Goal: Information Seeking & Learning: Check status

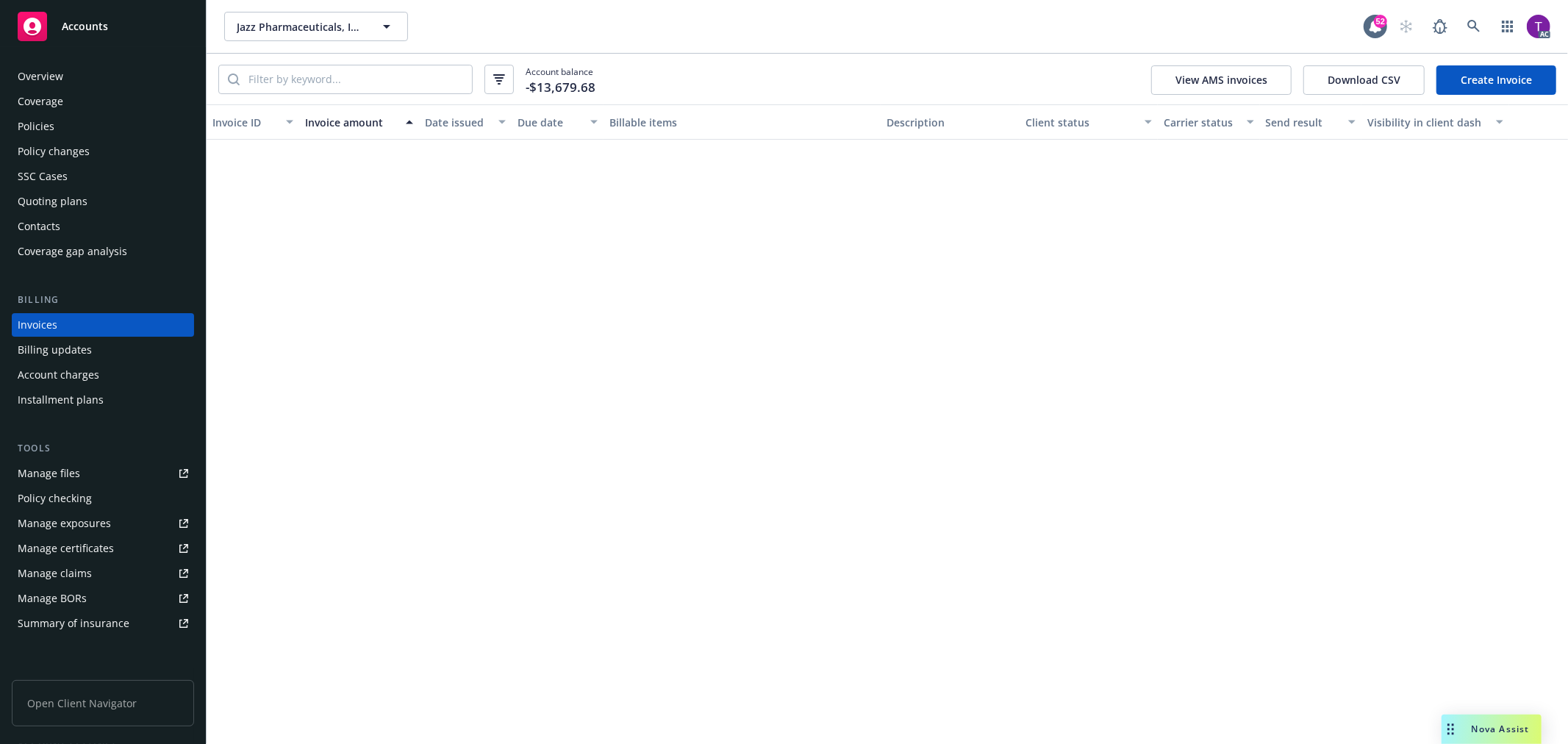
scroll to position [3087, 0]
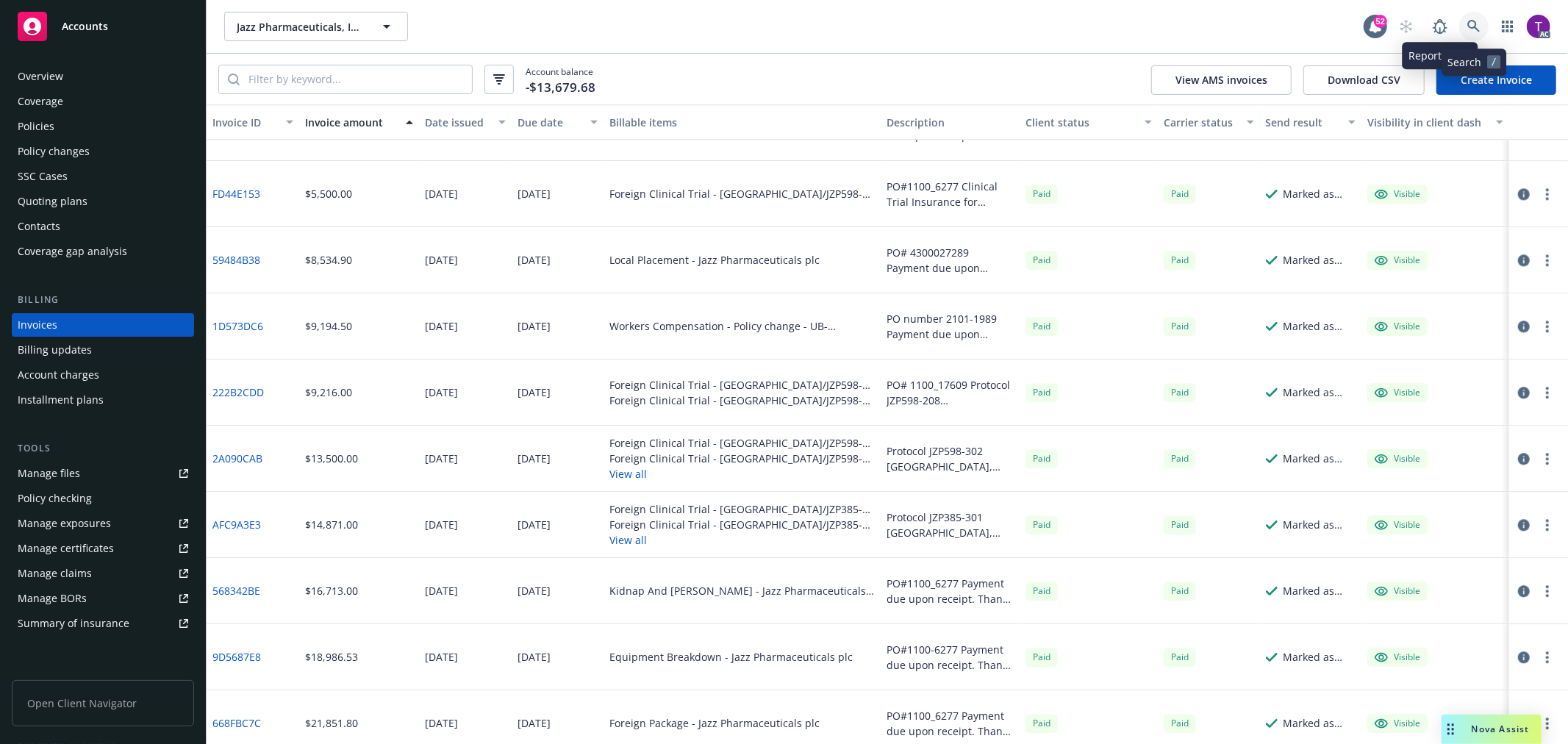
click at [1467, 23] on link at bounding box center [1474, 27] width 30 height 30
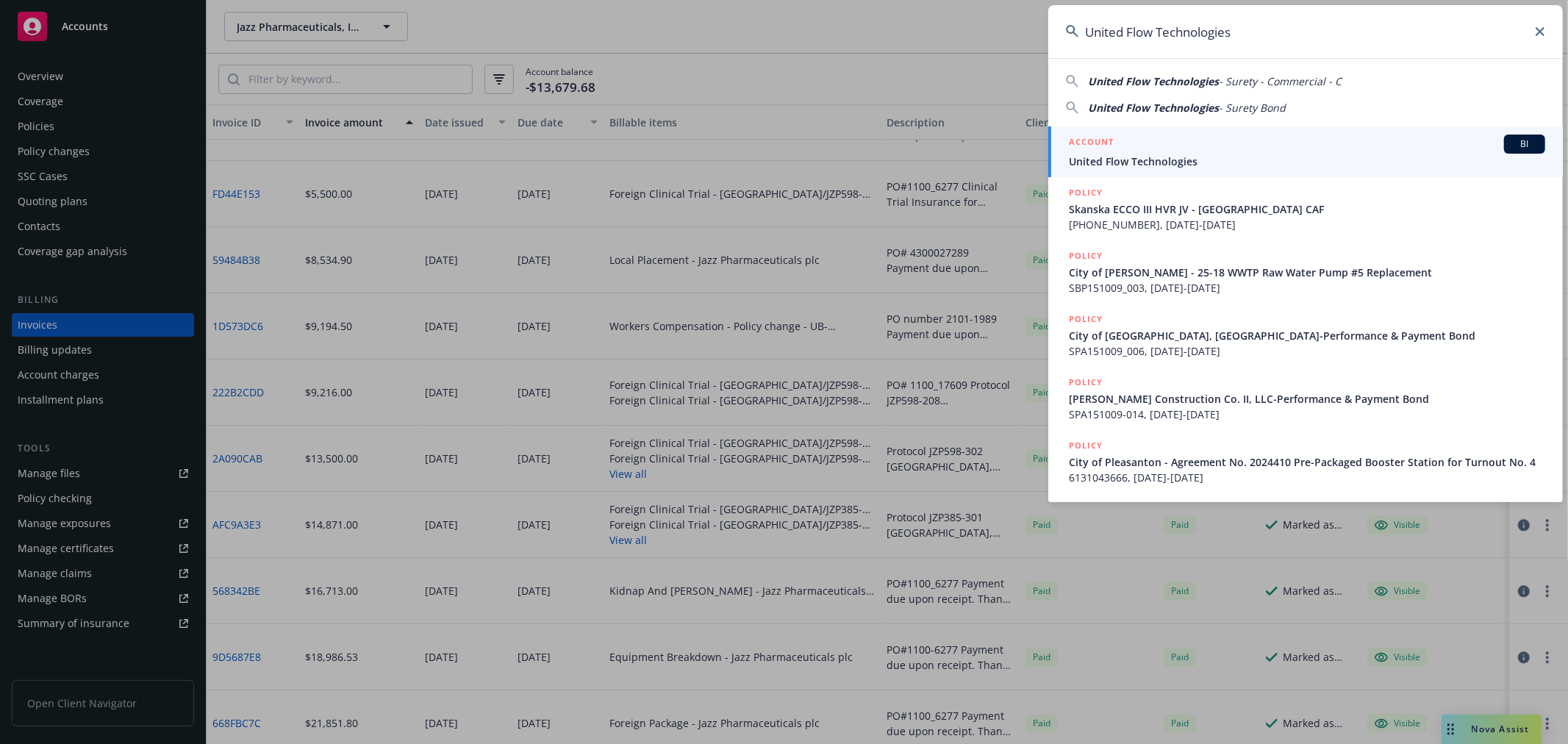
type input "United Flow Technologies"
click at [1166, 162] on span "United Flow Technologies" at bounding box center [1307, 161] width 476 height 16
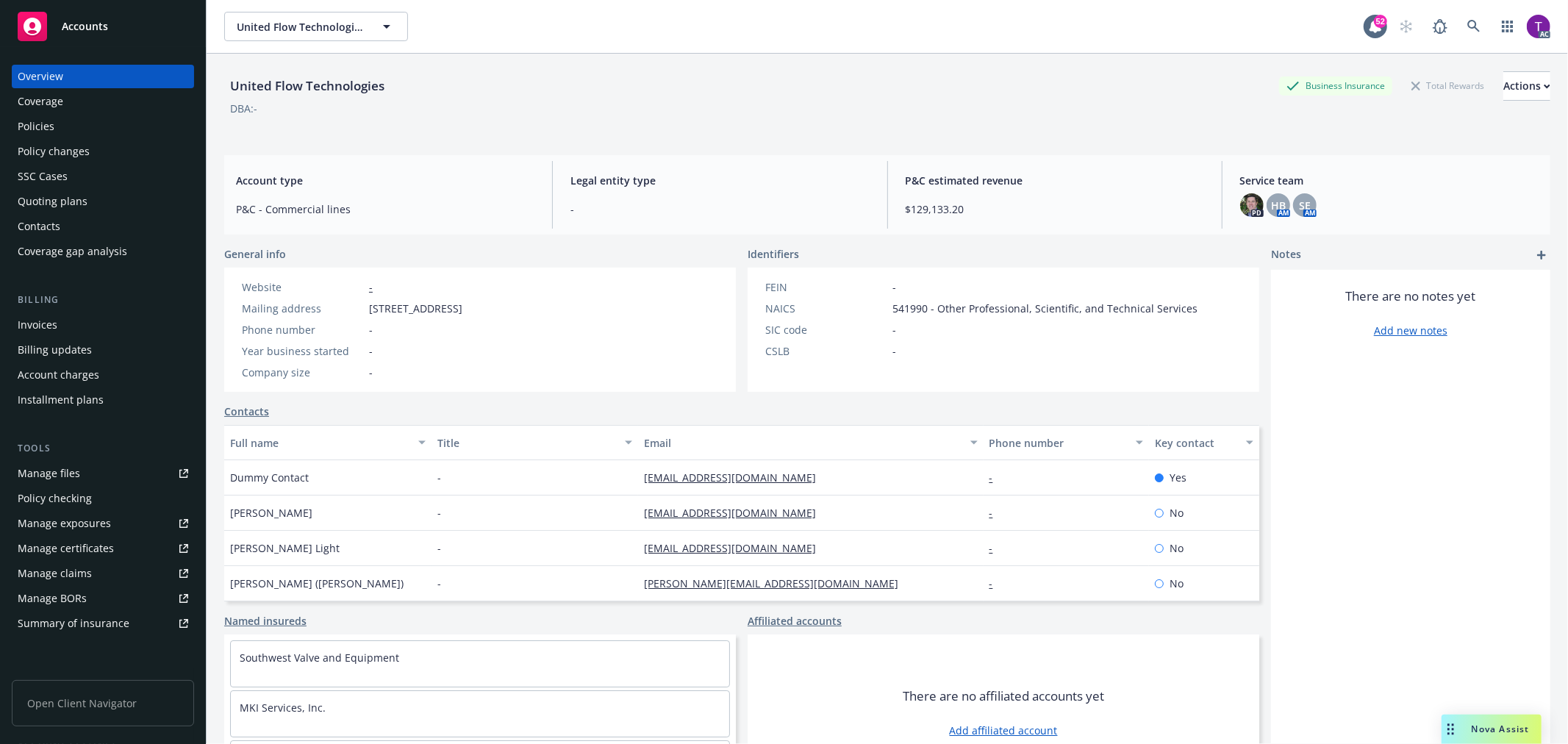
click at [39, 317] on div "Invoices" at bounding box center [37, 325] width 40 height 24
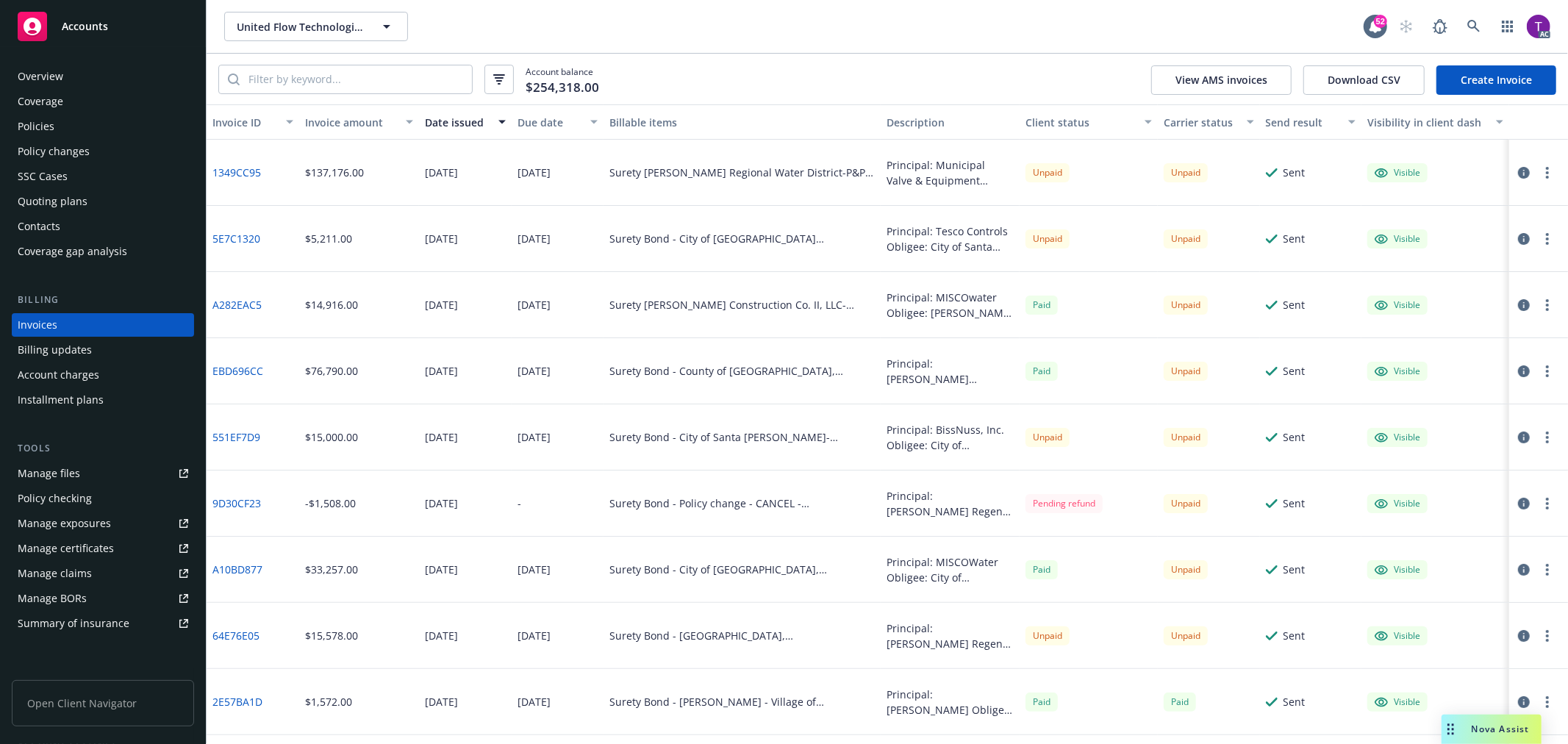
click at [336, 121] on div "Invoice amount" at bounding box center [351, 122] width 92 height 16
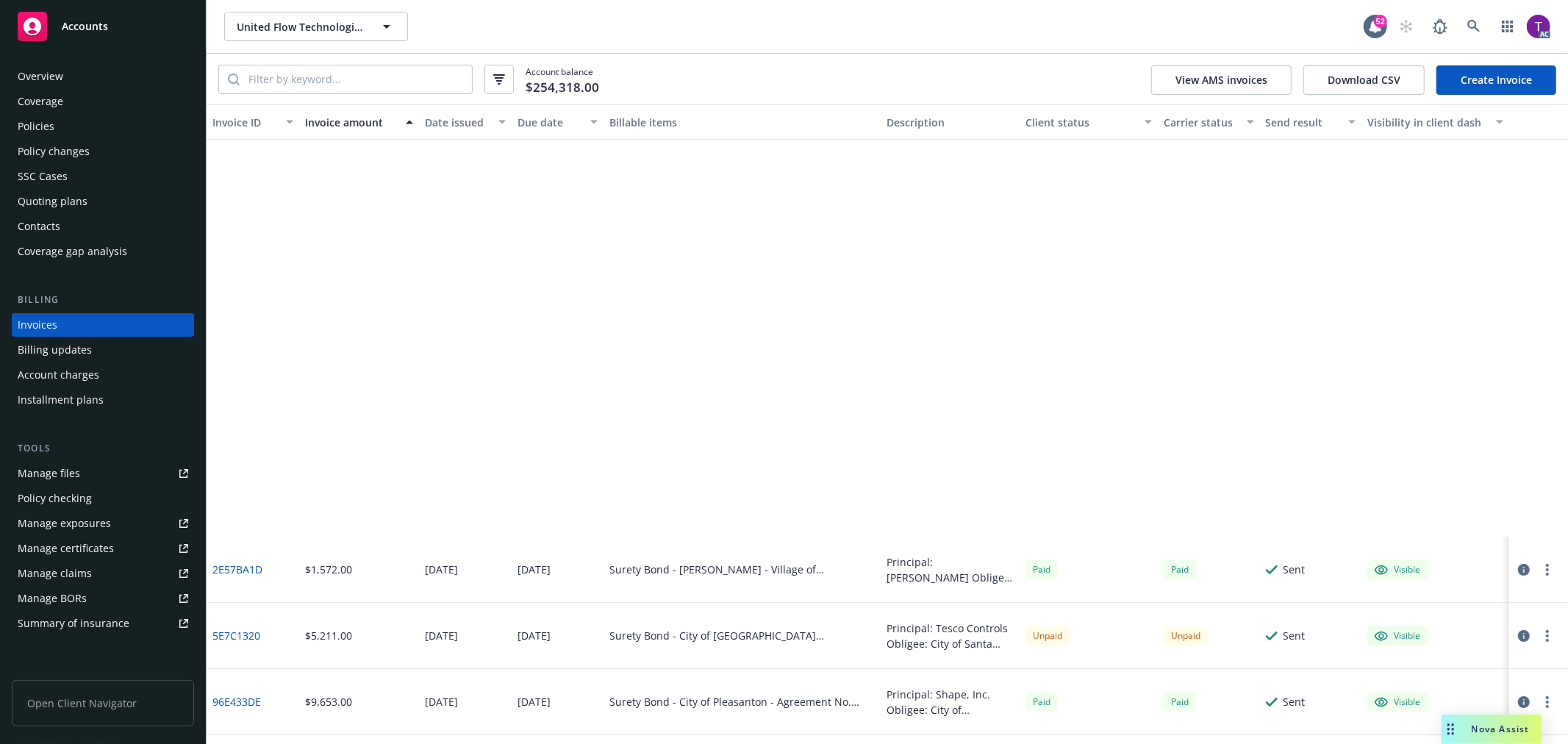
scroll to position [545, 0]
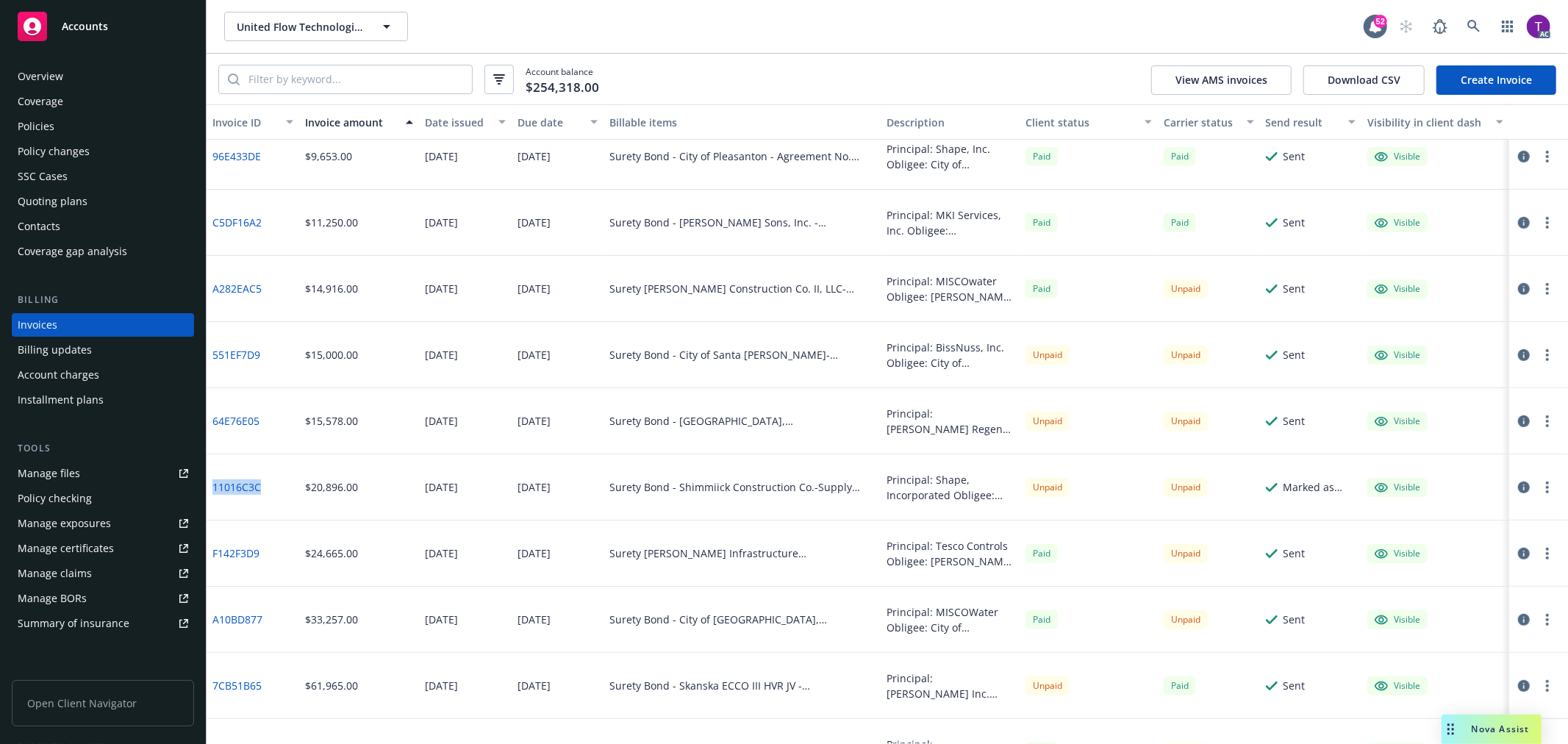
drag, startPoint x: 266, startPoint y: 492, endPoint x: 208, endPoint y: 492, distance: 58.0
click at [208, 492] on div "11016C3C" at bounding box center [253, 488] width 92 height 66
copy link "11016C3C"
click at [327, 125] on div "Invoice amount" at bounding box center [351, 122] width 92 height 16
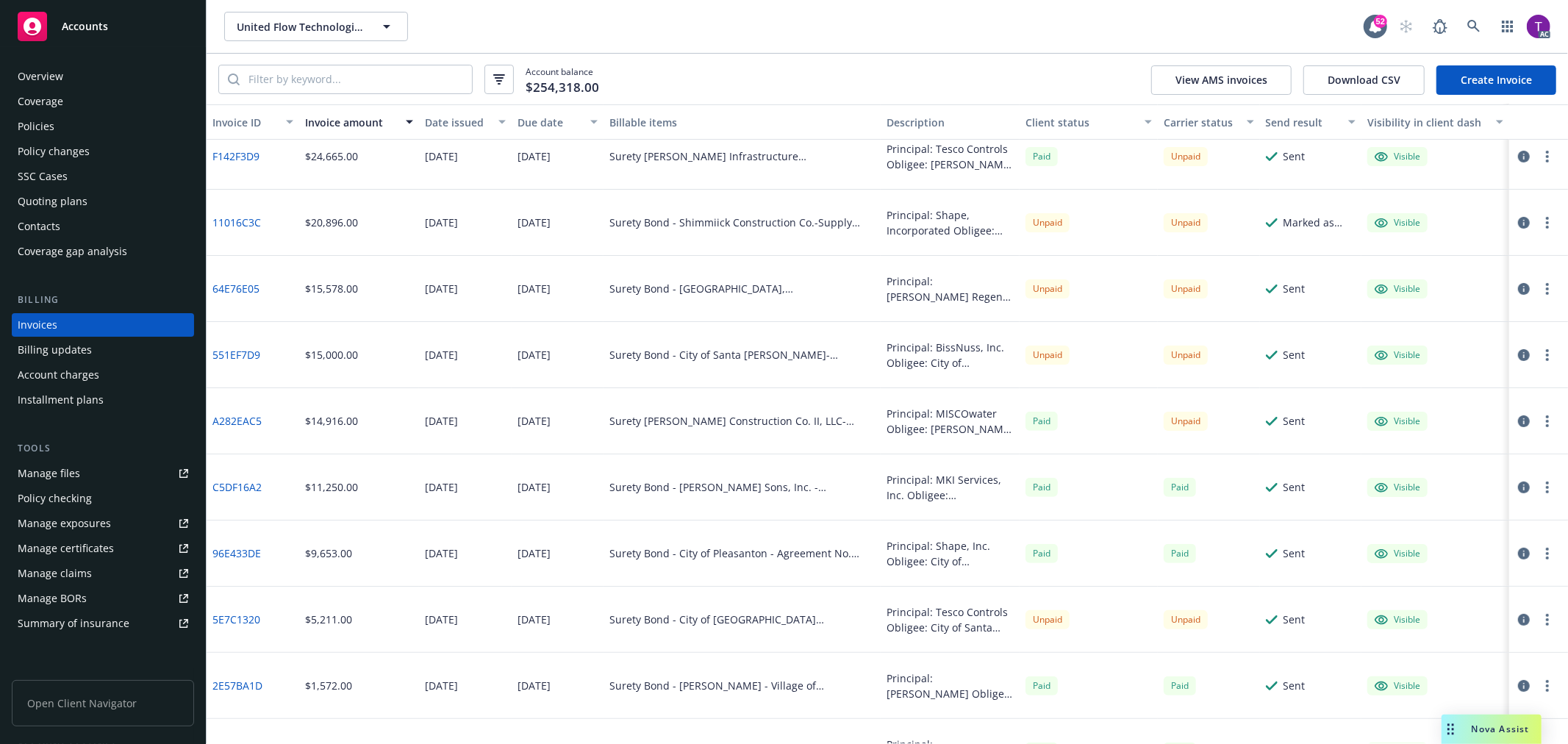
scroll to position [0, 0]
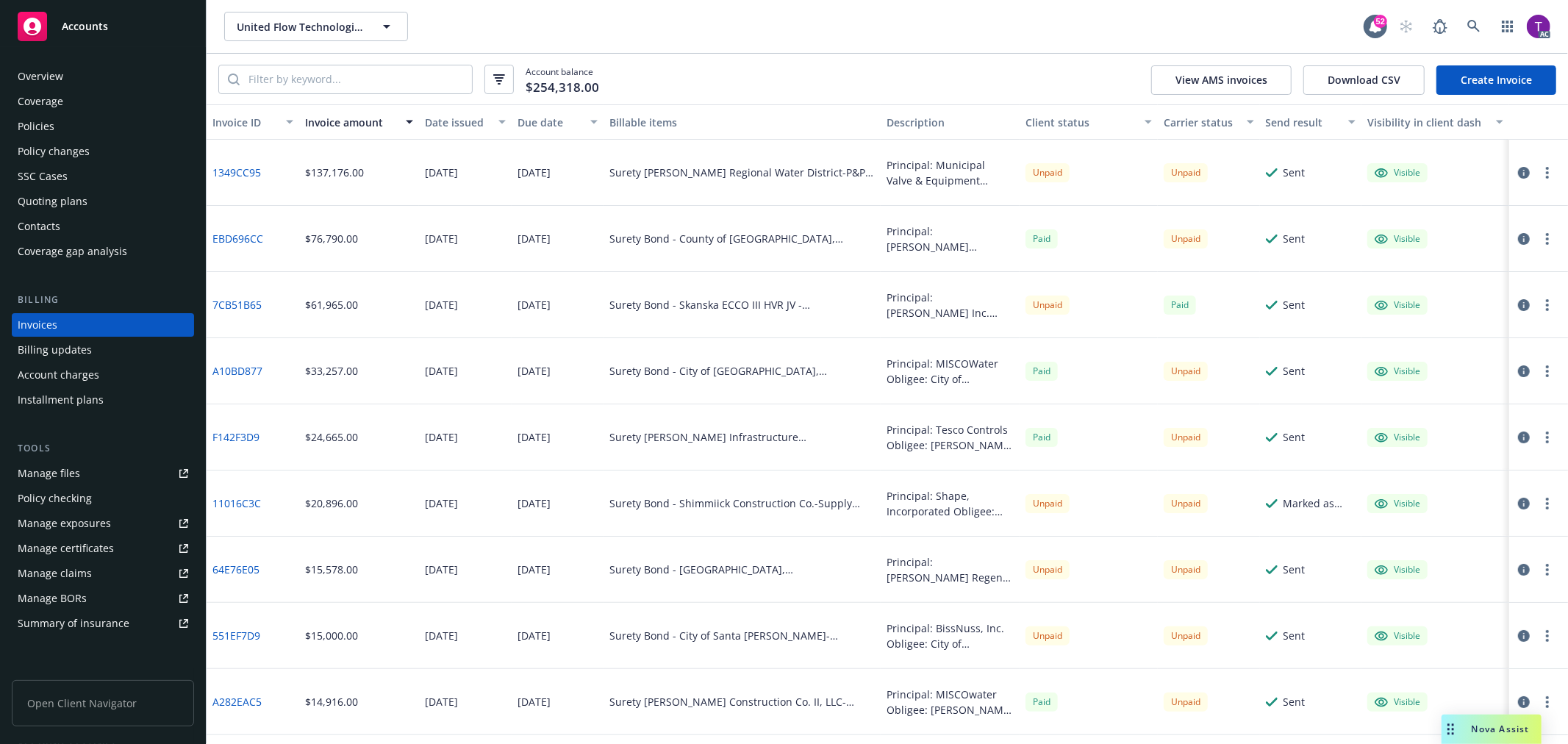
click at [343, 120] on div "Invoice amount" at bounding box center [351, 122] width 92 height 16
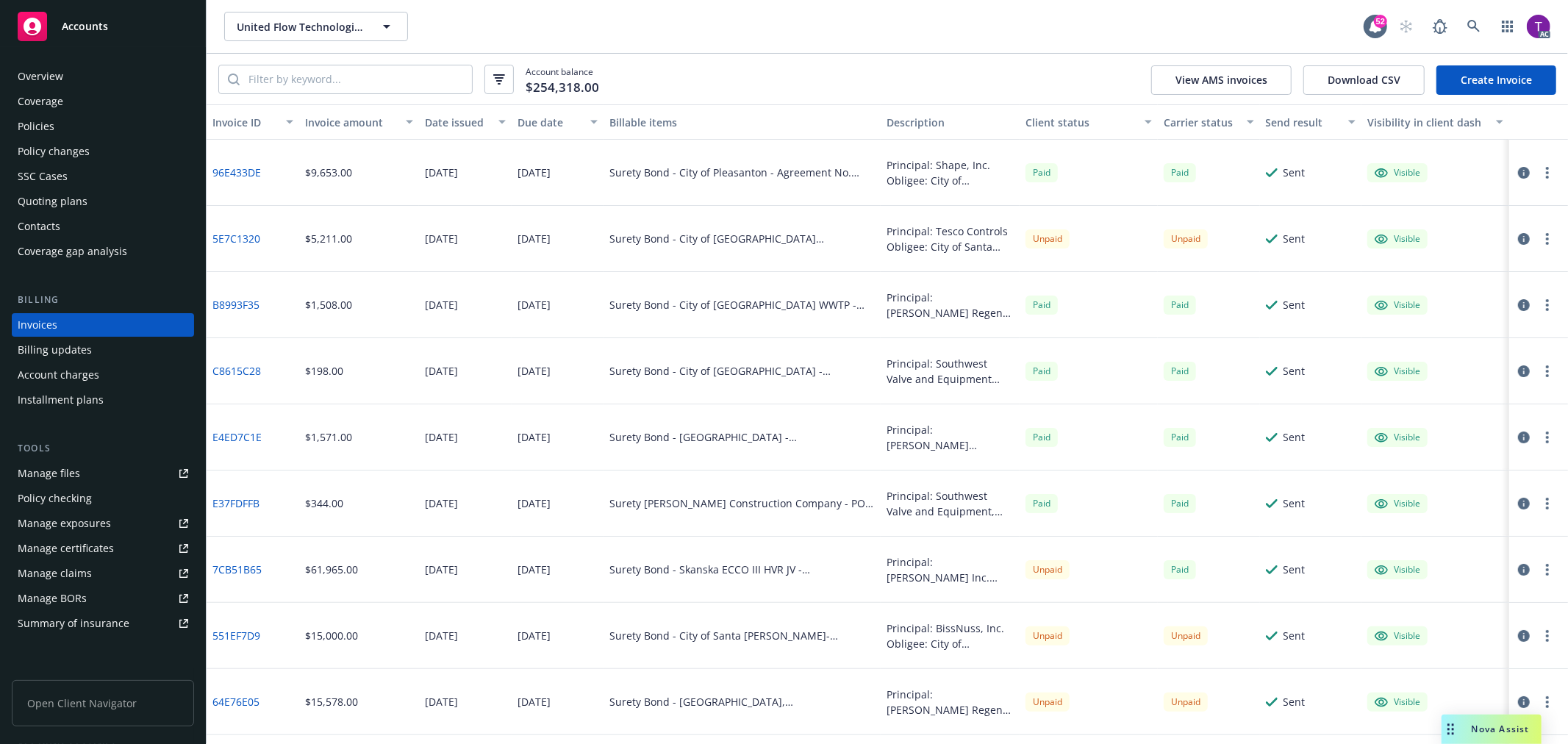
click at [339, 122] on div "Invoice amount" at bounding box center [351, 122] width 92 height 16
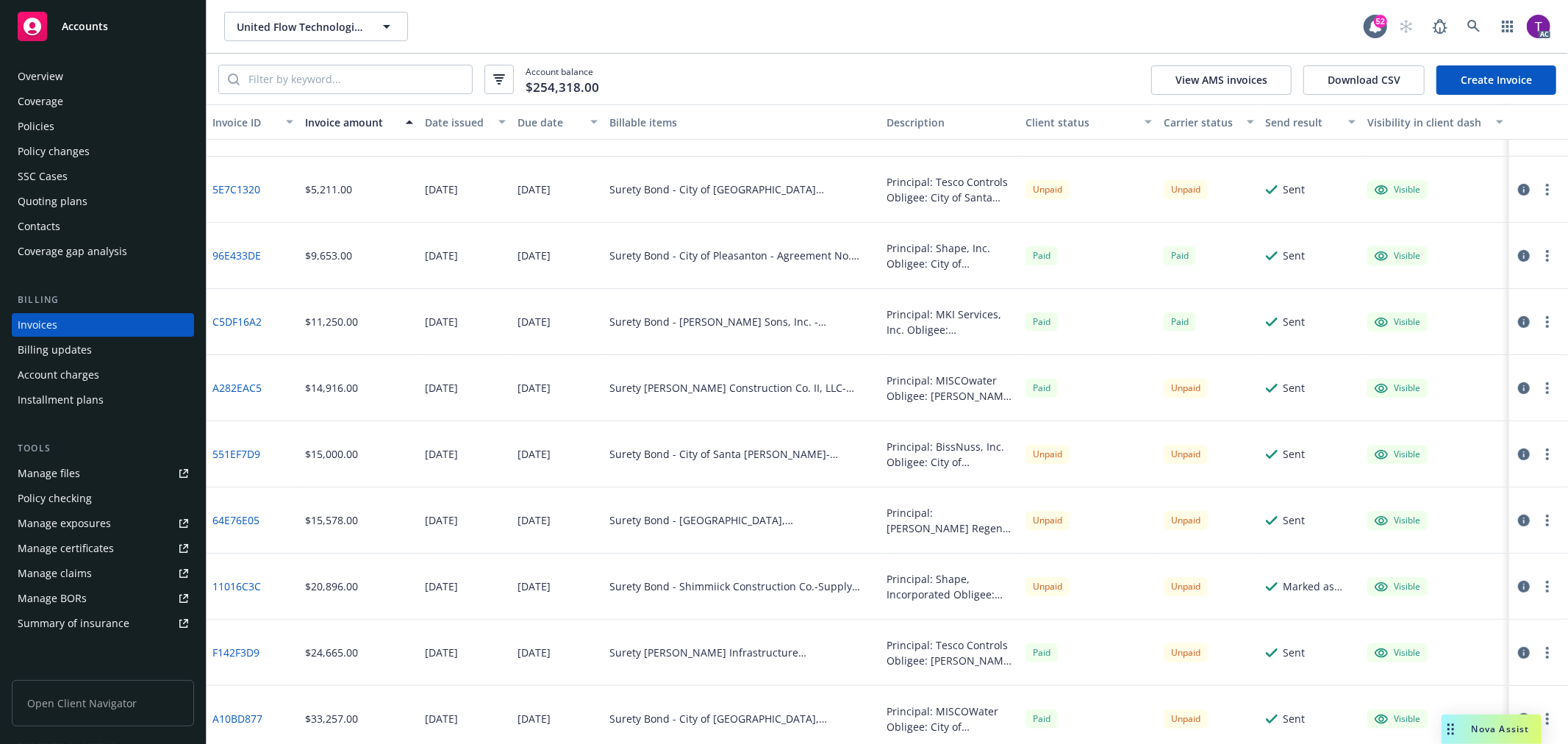
scroll to position [482, 0]
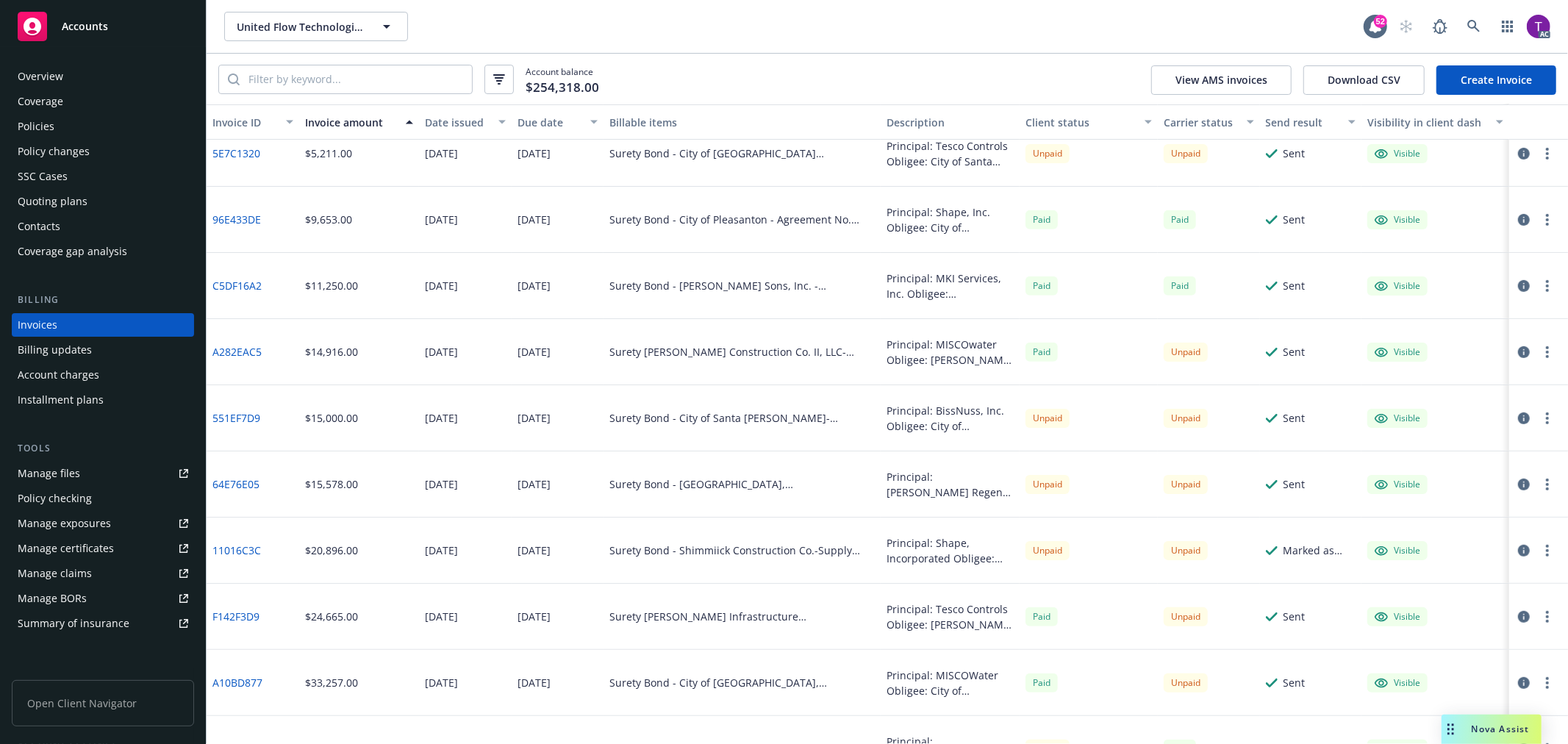
click at [244, 554] on link "11016C3C" at bounding box center [236, 549] width 49 height 16
click at [47, 131] on div "Policies" at bounding box center [36, 126] width 37 height 24
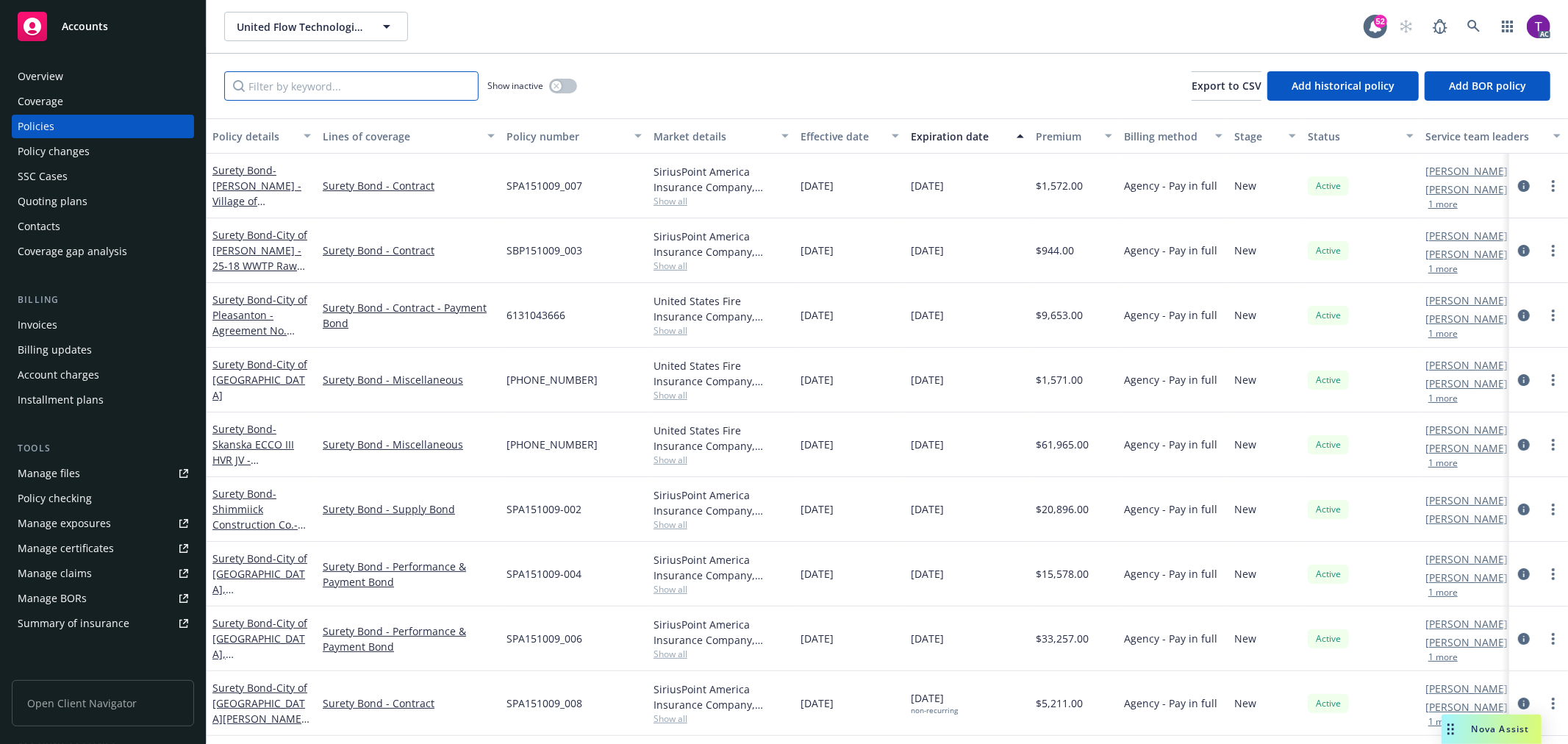
click at [309, 72] on input "Filter by keyword..." at bounding box center [351, 86] width 255 height 30
paste input "SPA151009-002"
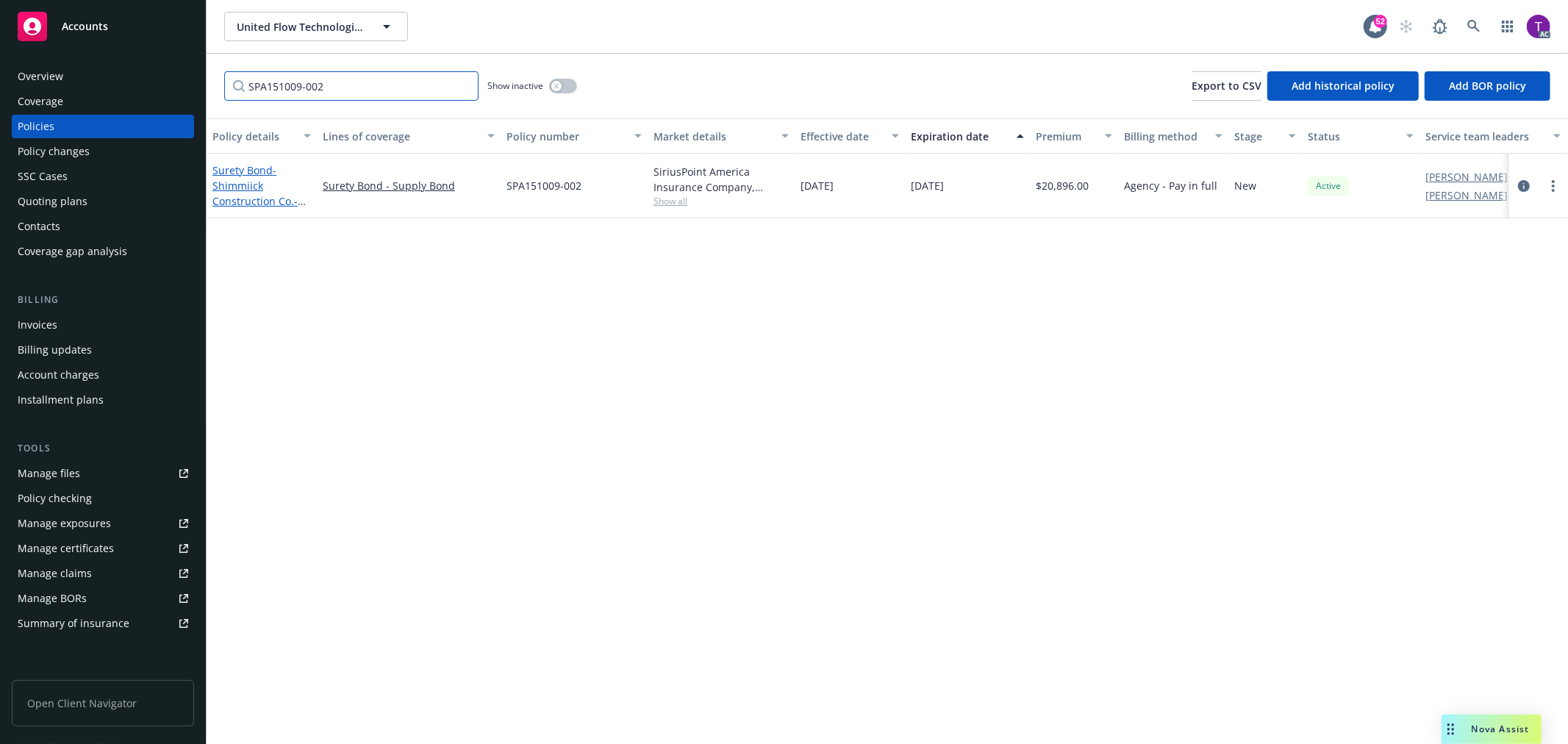
type input "SPA151009-002"
click at [253, 174] on link "Surety Bond - Shimmiick Construction Co.-Supply Bond" at bounding box center [255, 193] width 85 height 60
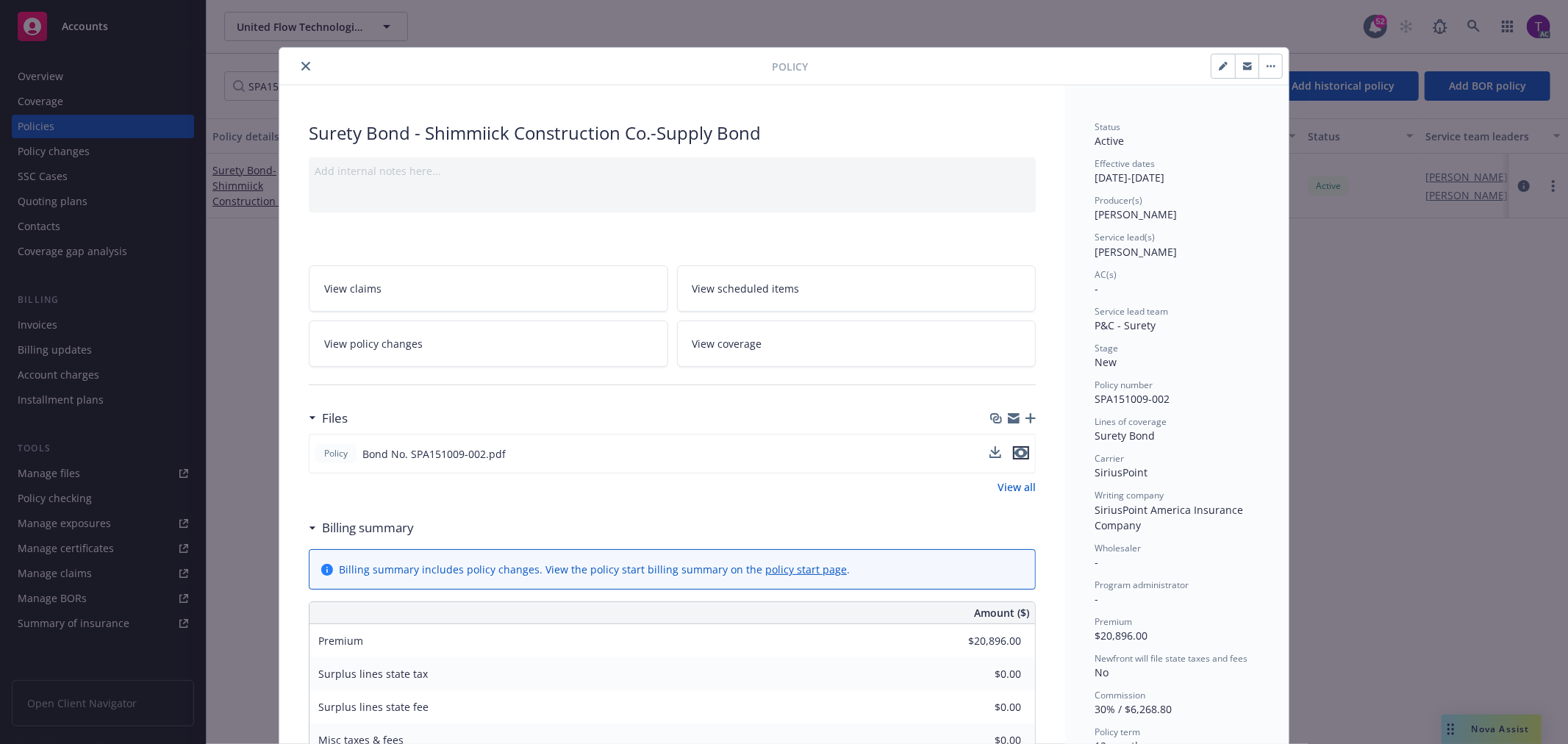
click at [1017, 456] on icon "preview file" at bounding box center [1021, 452] width 13 height 10
click at [1004, 489] on link "View all" at bounding box center [1016, 487] width 38 height 16
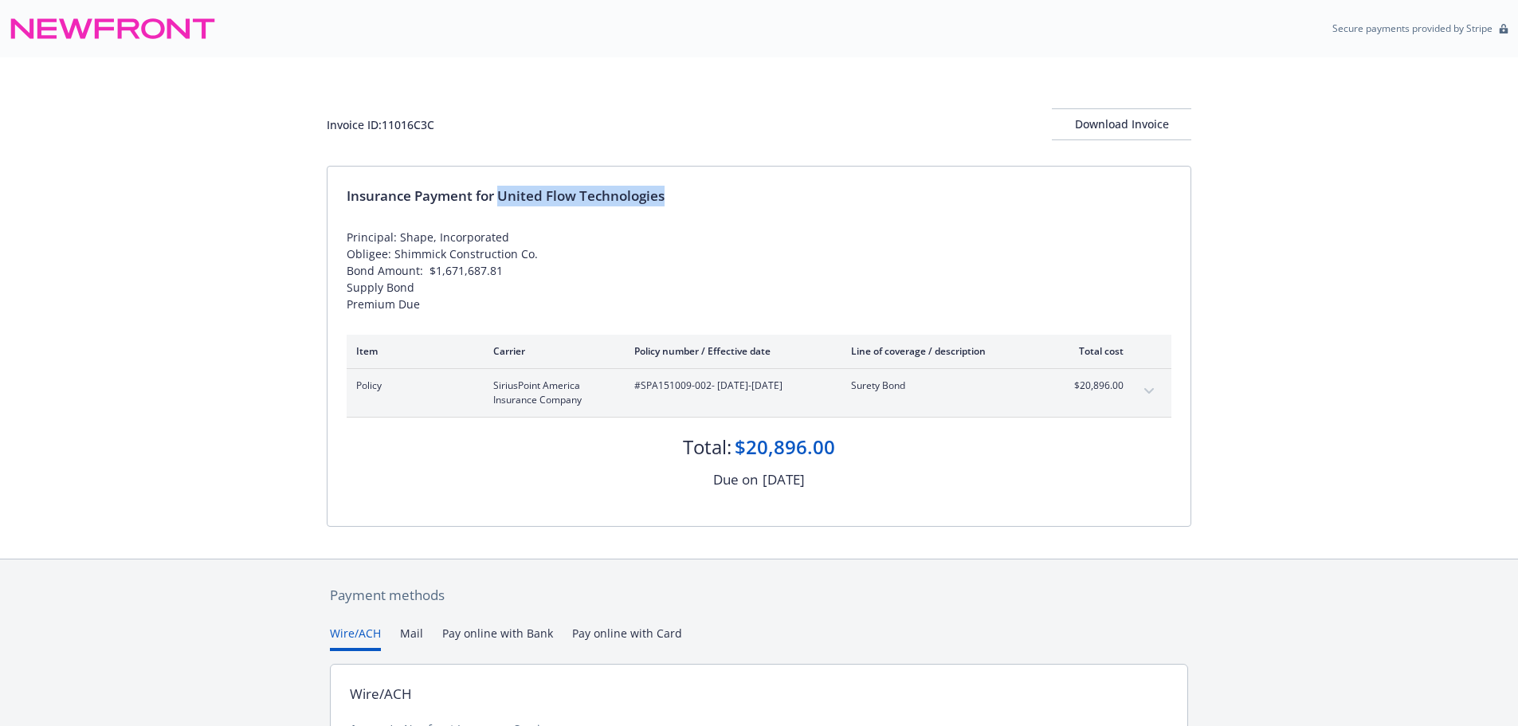
drag, startPoint x: 675, startPoint y: 187, endPoint x: 501, endPoint y: 190, distance: 174.6
click at [501, 190] on div "Insurance Payment for United Flow Technologies" at bounding box center [759, 196] width 825 height 21
copy div "United Flow Technologies"
drag, startPoint x: 709, startPoint y: 386, endPoint x: 646, endPoint y: 387, distance: 63.8
click at [642, 387] on span "#SPA151009-002 - 06/09/2025-06/09/2026" at bounding box center [729, 386] width 191 height 14
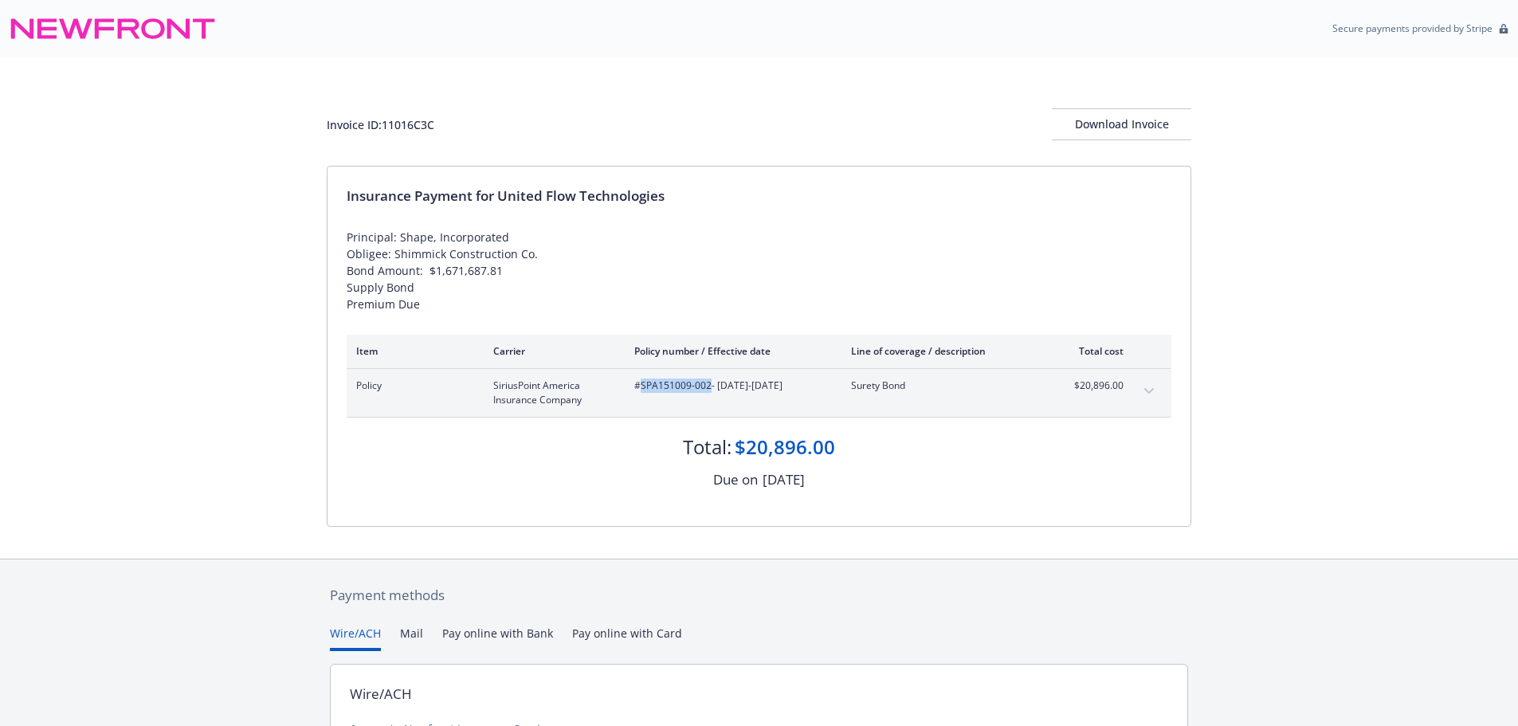
copy span "SPA151009-002"
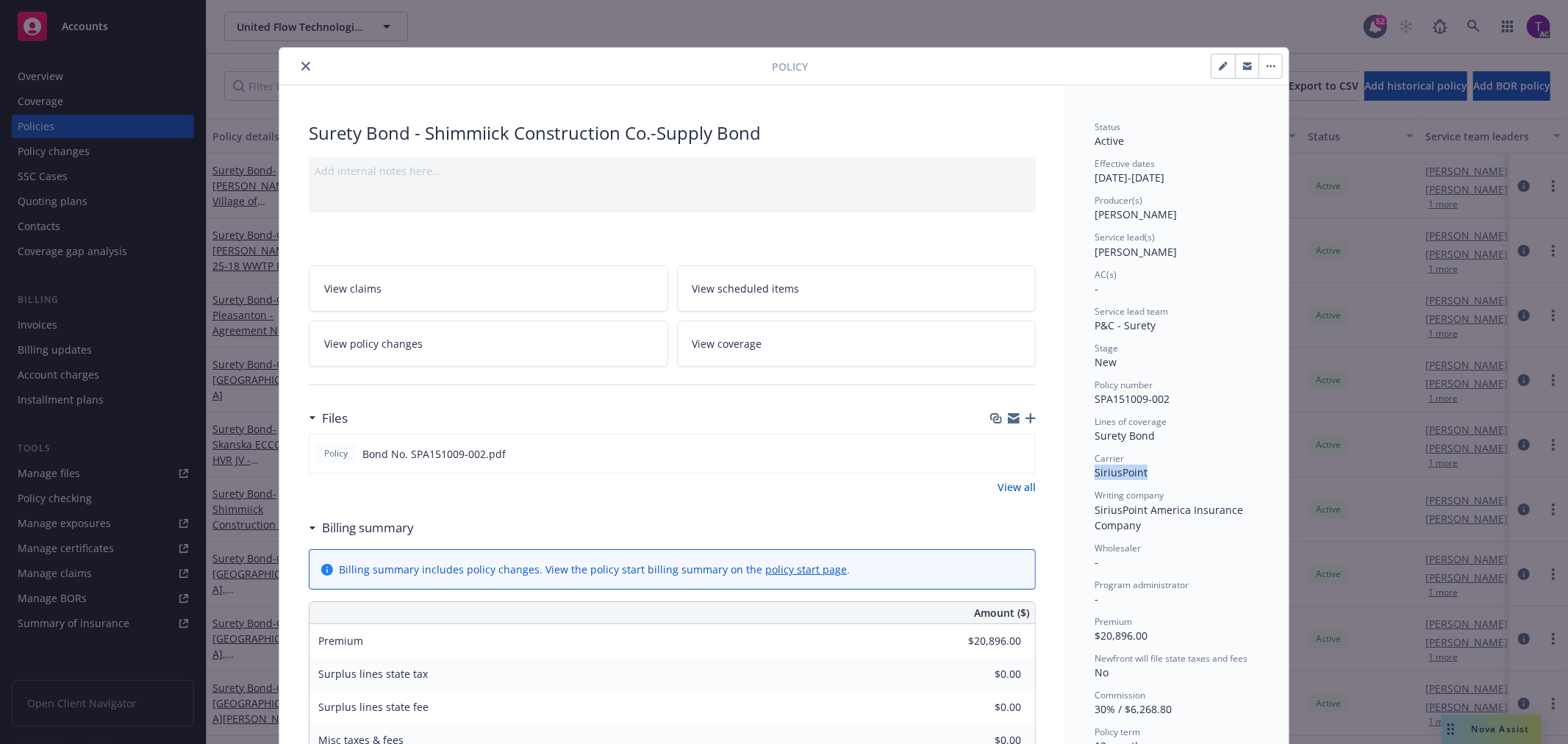
drag, startPoint x: 1146, startPoint y: 478, endPoint x: 1084, endPoint y: 479, distance: 62.0
copy span "SiriusPoint"
click at [302, 67] on icon "close" at bounding box center [306, 66] width 9 height 9
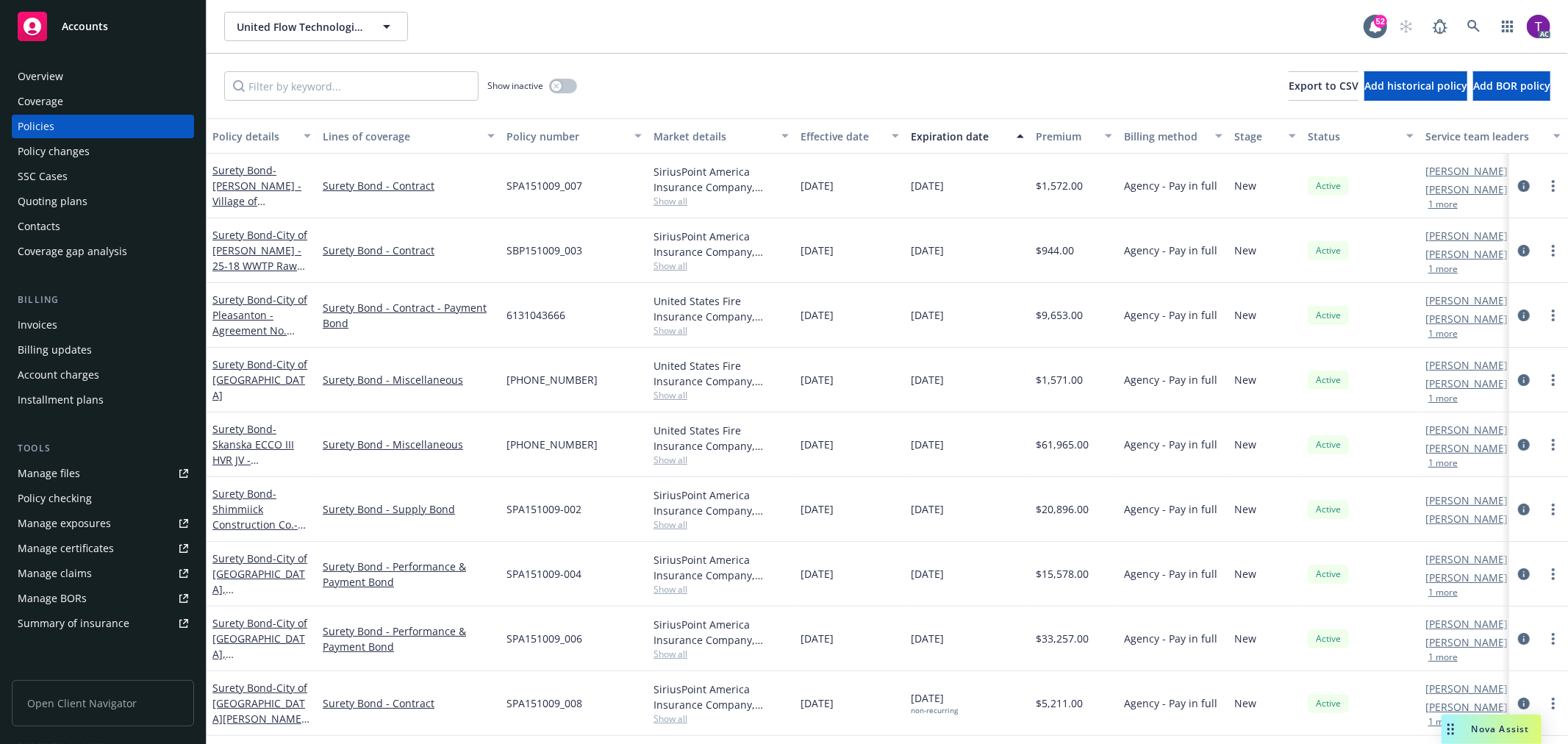
click at [67, 324] on div "Invoices" at bounding box center [102, 325] width 171 height 24
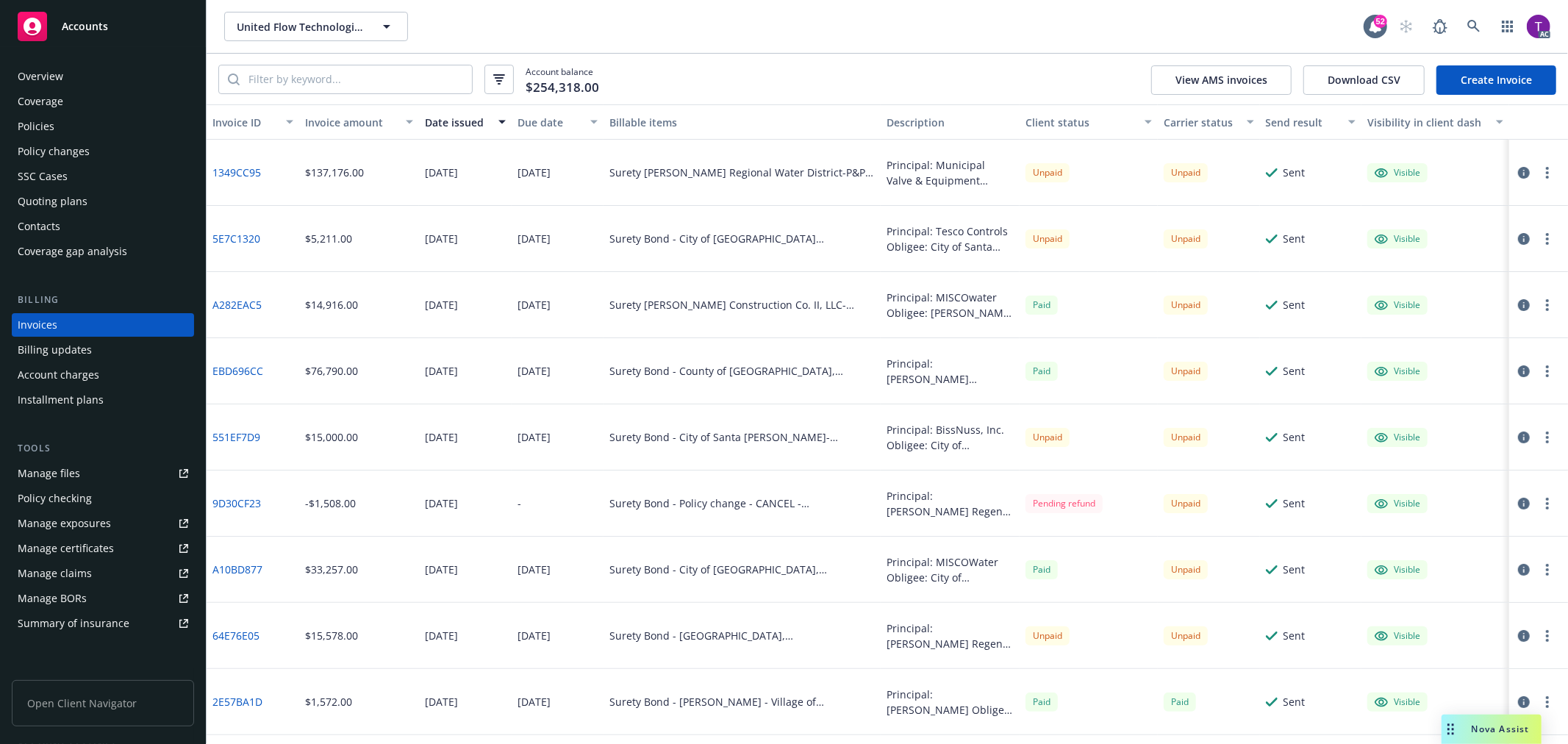
click at [354, 119] on div "Invoice amount" at bounding box center [351, 122] width 92 height 16
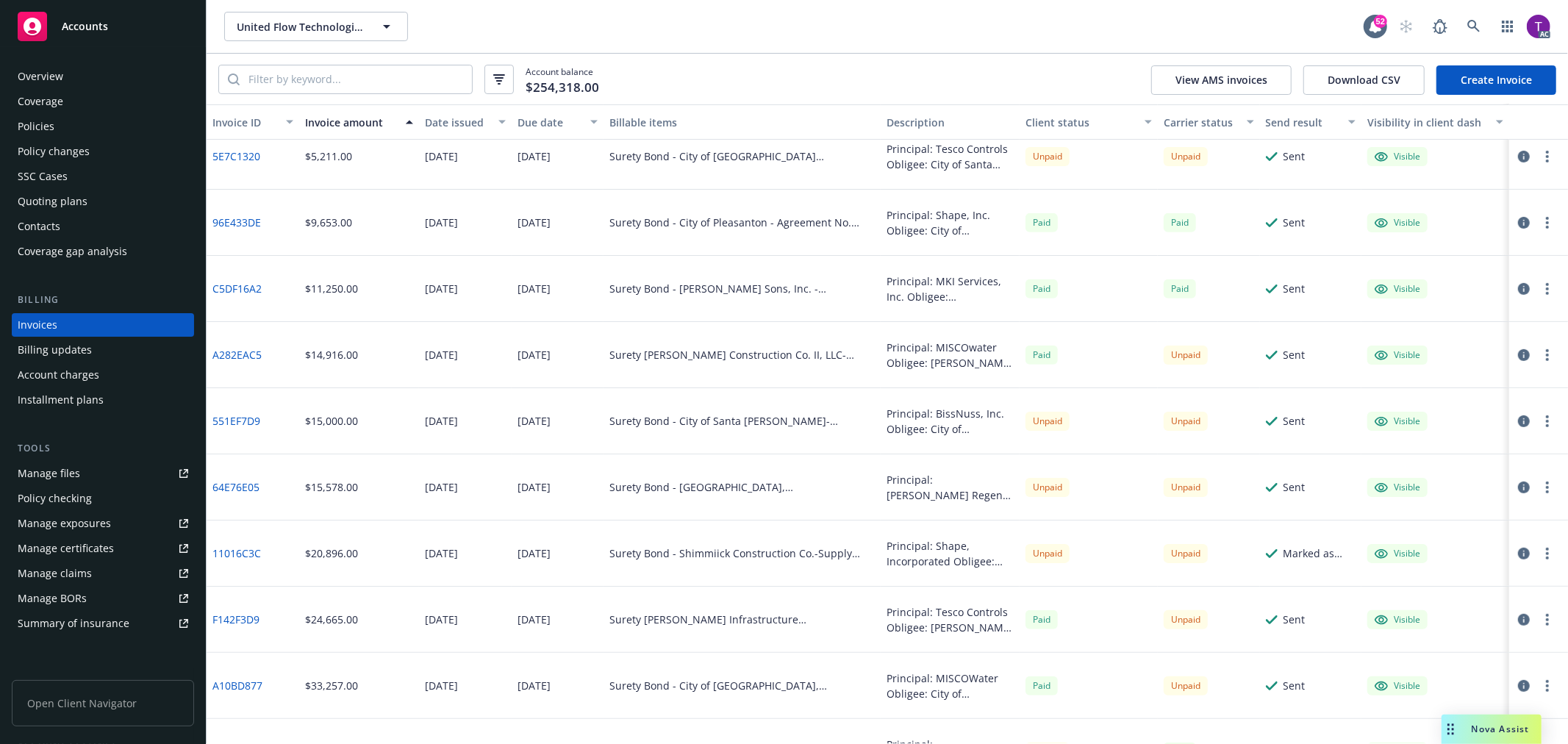
scroll to position [488, 0]
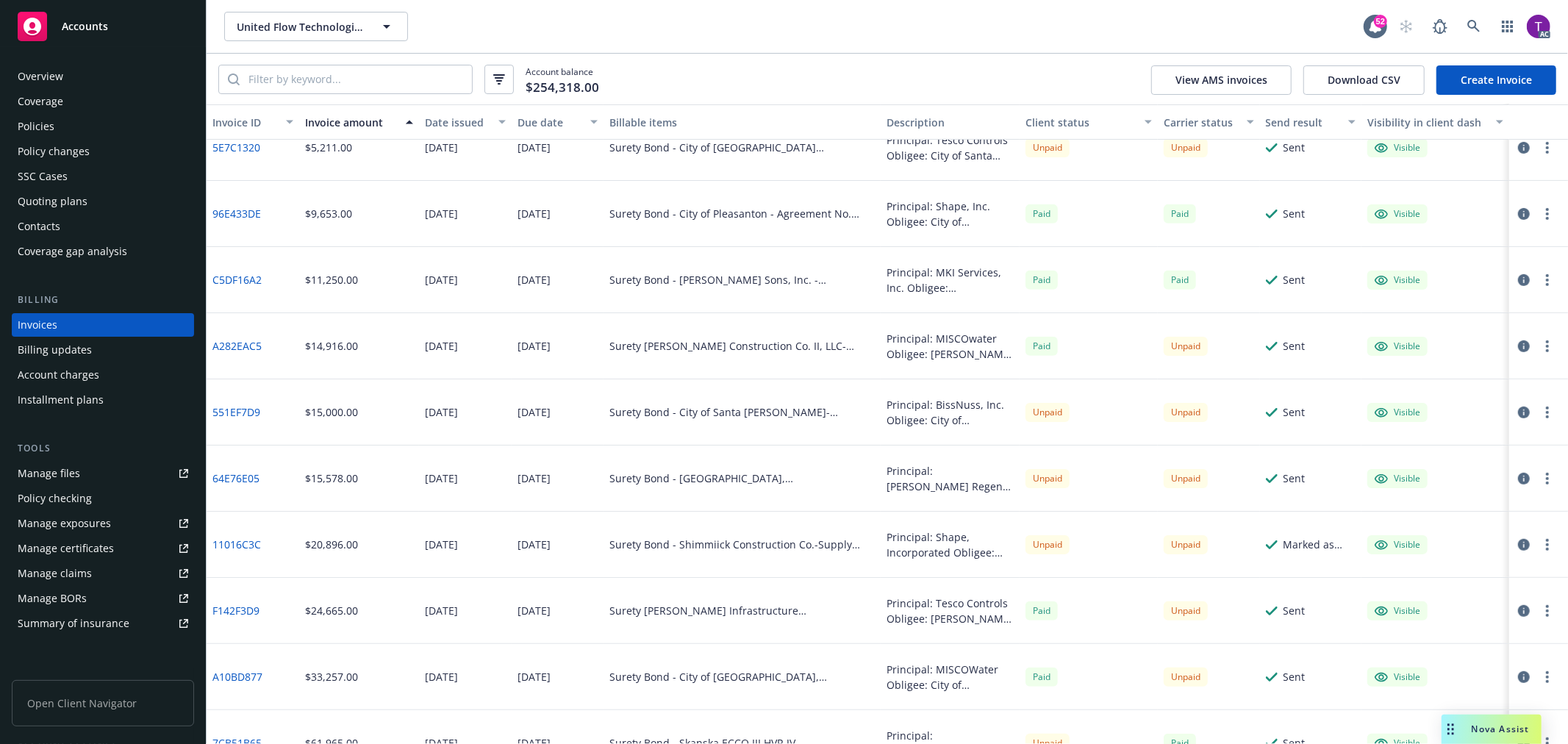
click at [1518, 538] on icon "button" at bounding box center [1524, 544] width 12 height 12
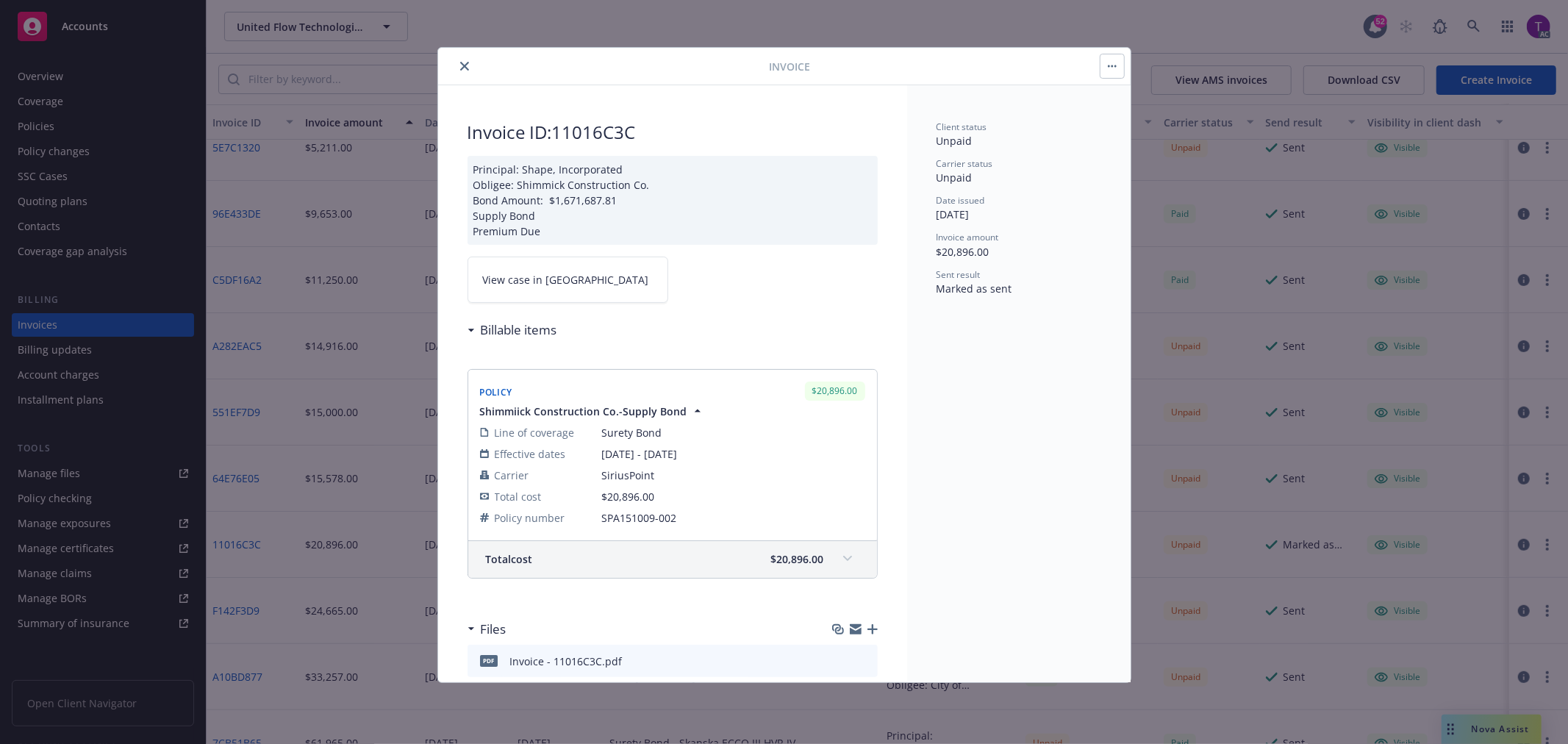
click at [509, 266] on link "View case in SSC" at bounding box center [568, 279] width 201 height 46
click at [464, 65] on icon "close" at bounding box center [465, 66] width 9 height 9
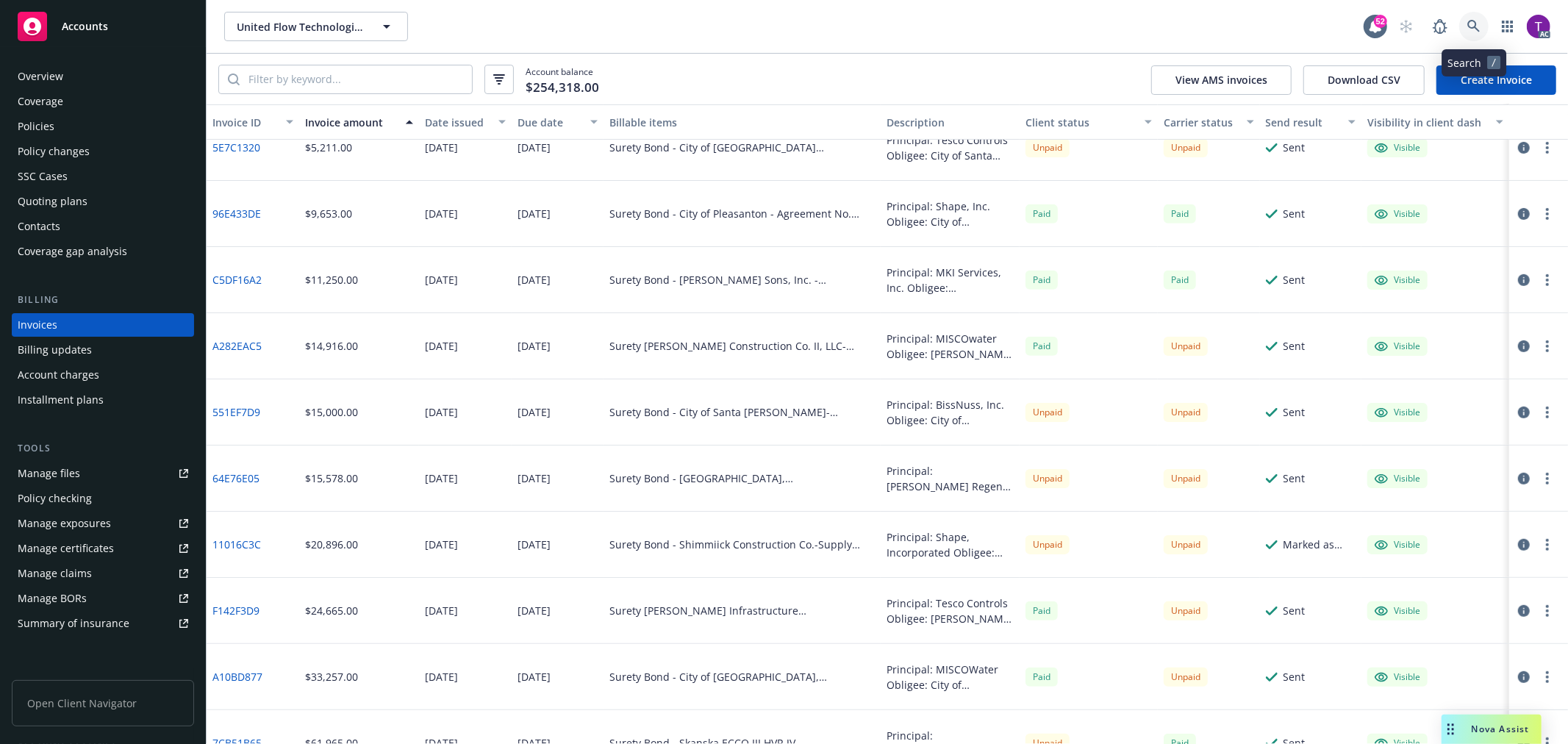
click at [1468, 31] on icon at bounding box center [1474, 27] width 13 height 13
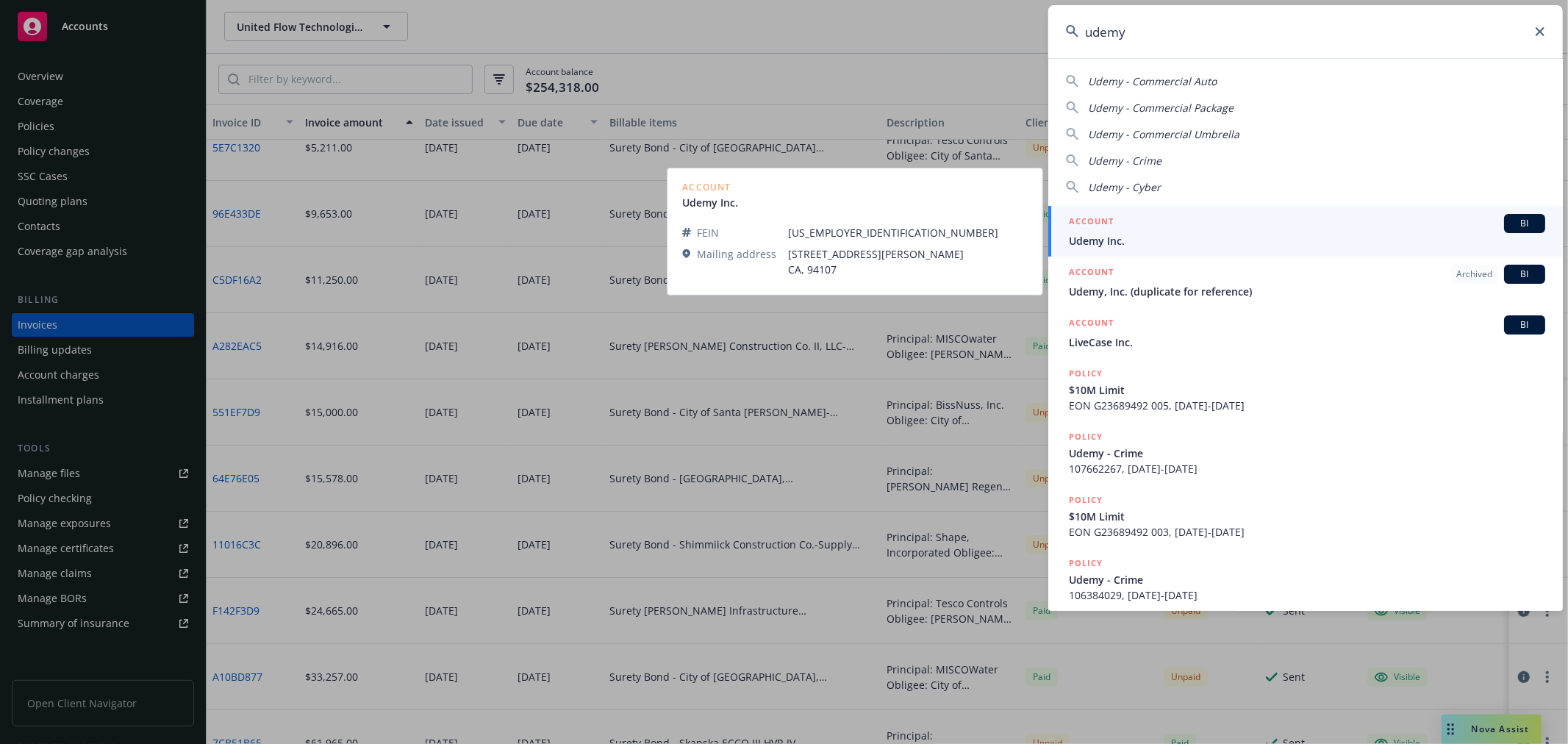
type input "udemy"
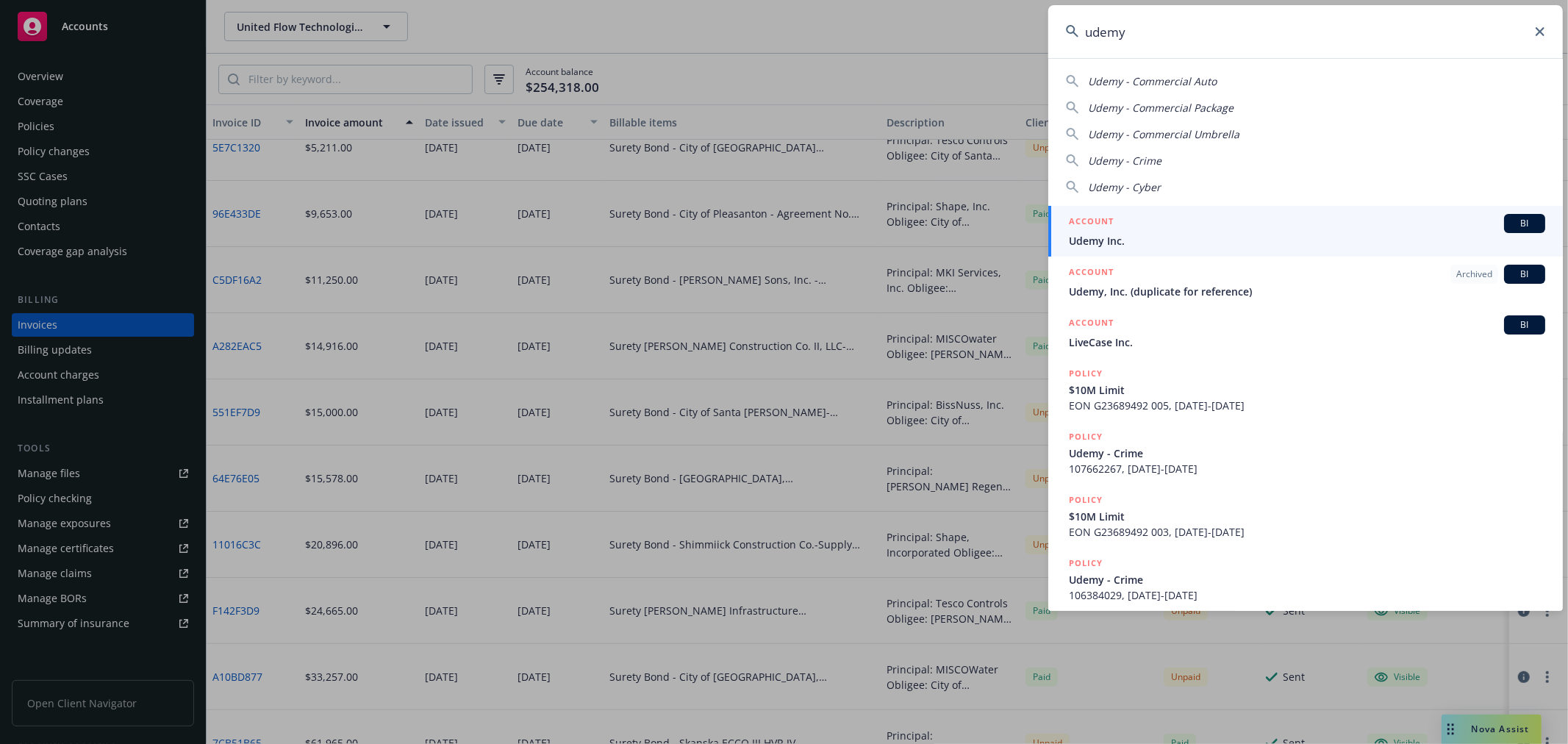
click at [1194, 230] on div "ACCOUNT BI" at bounding box center [1307, 223] width 476 height 19
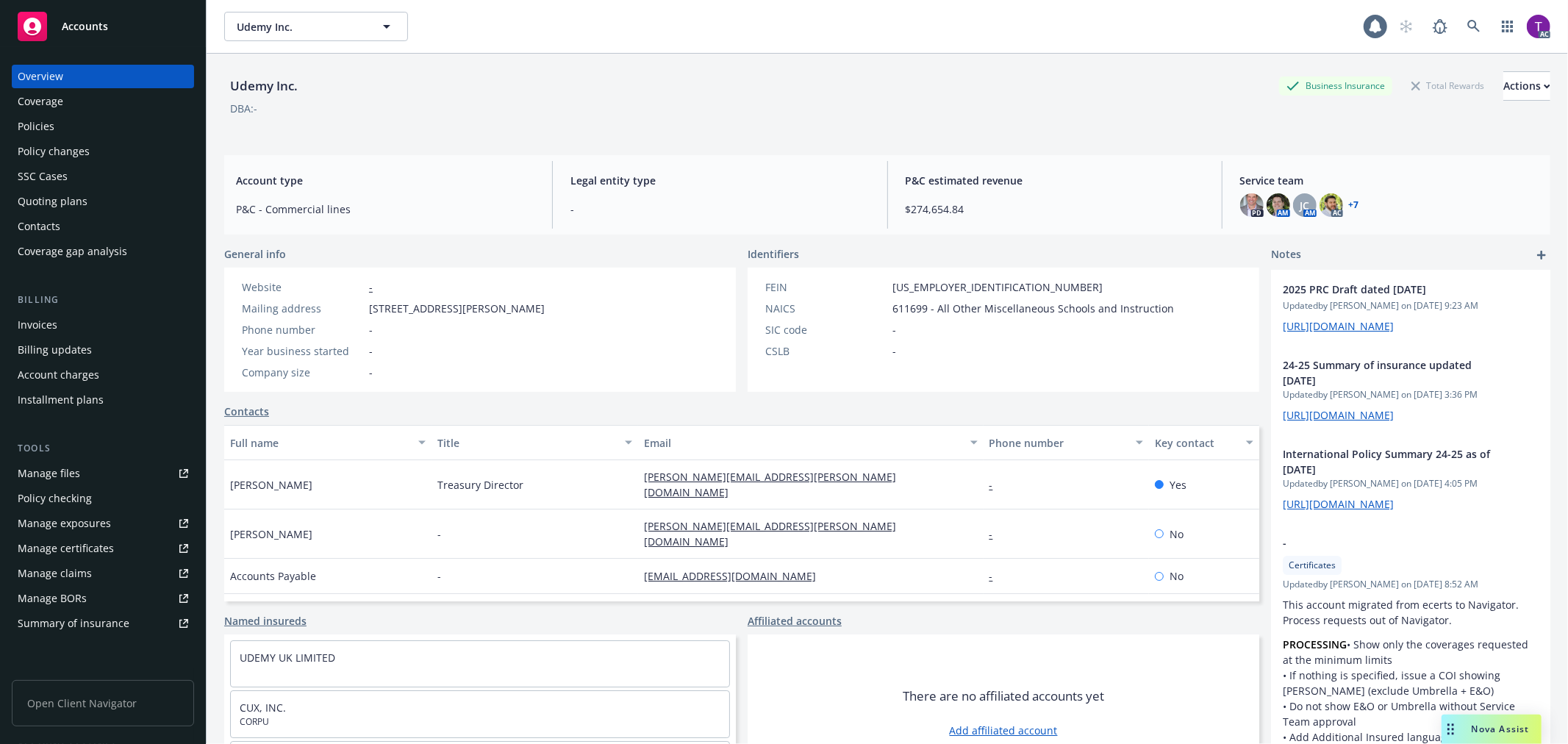
click at [24, 333] on div "Invoices" at bounding box center [37, 325] width 40 height 24
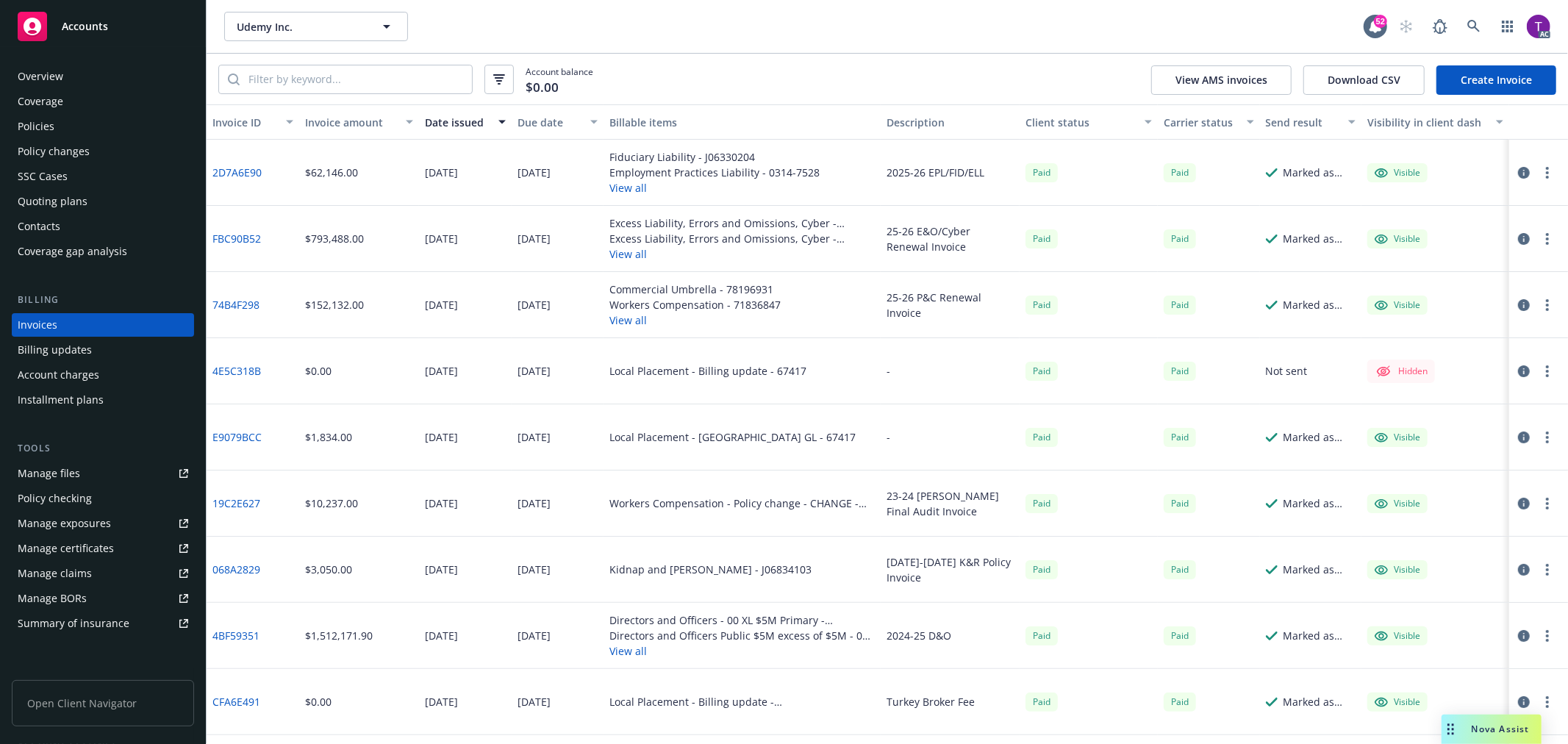
click at [341, 118] on div "Invoice amount" at bounding box center [351, 122] width 92 height 16
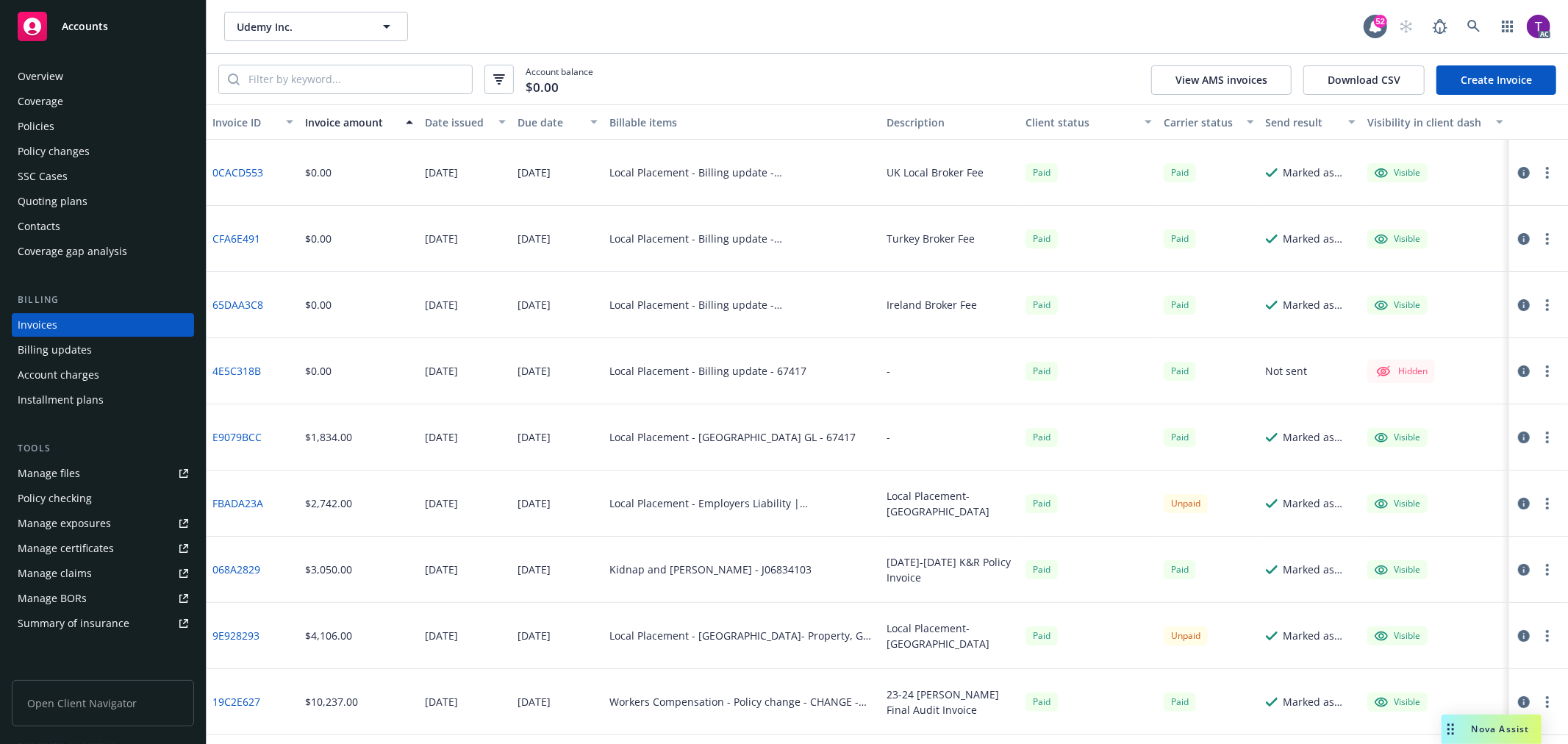
scroll to position [519, 0]
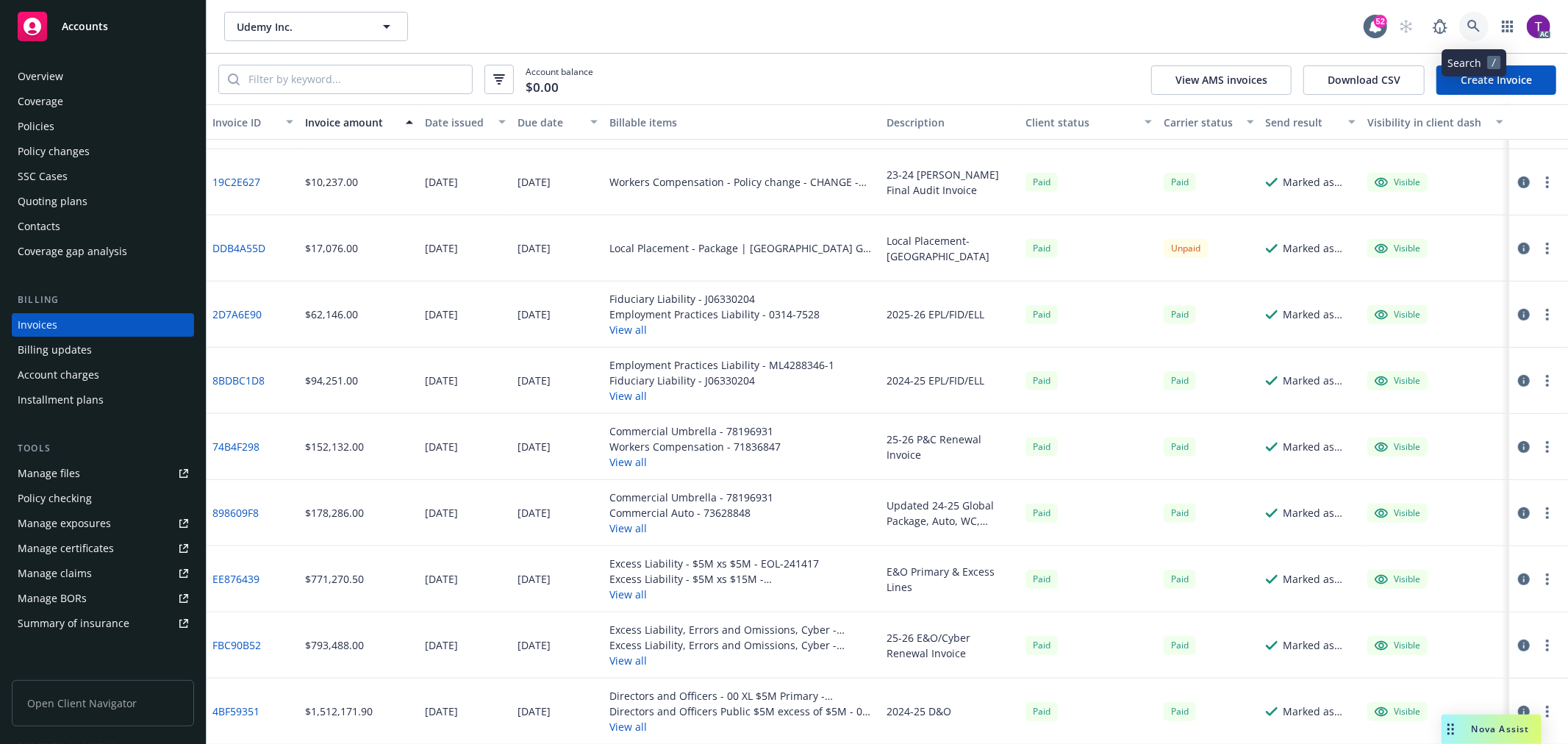
click at [1473, 25] on icon at bounding box center [1474, 27] width 13 height 13
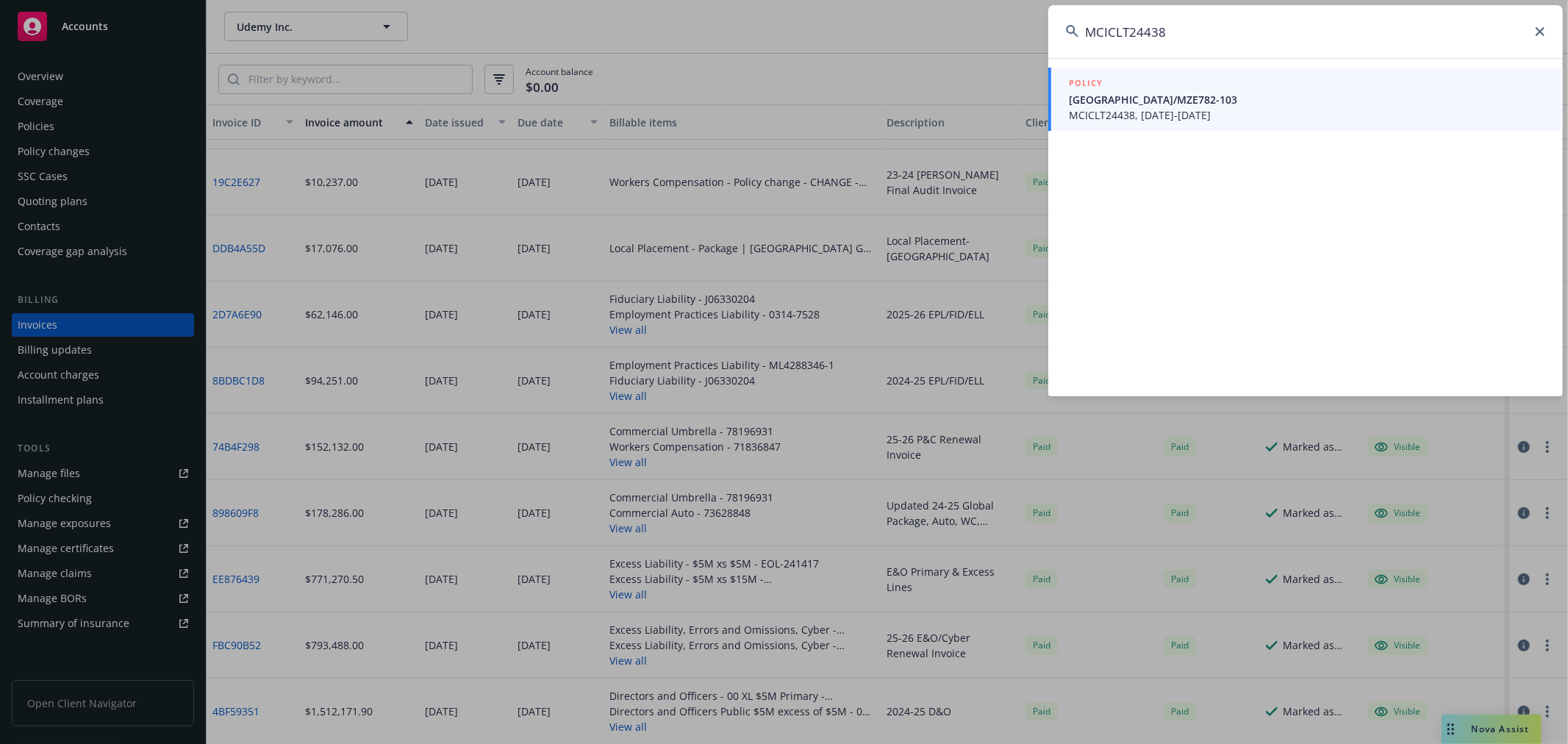
type input "MCICLT24438"
click at [1114, 105] on span "Australia/MZE782-103" at bounding box center [1307, 100] width 476 height 16
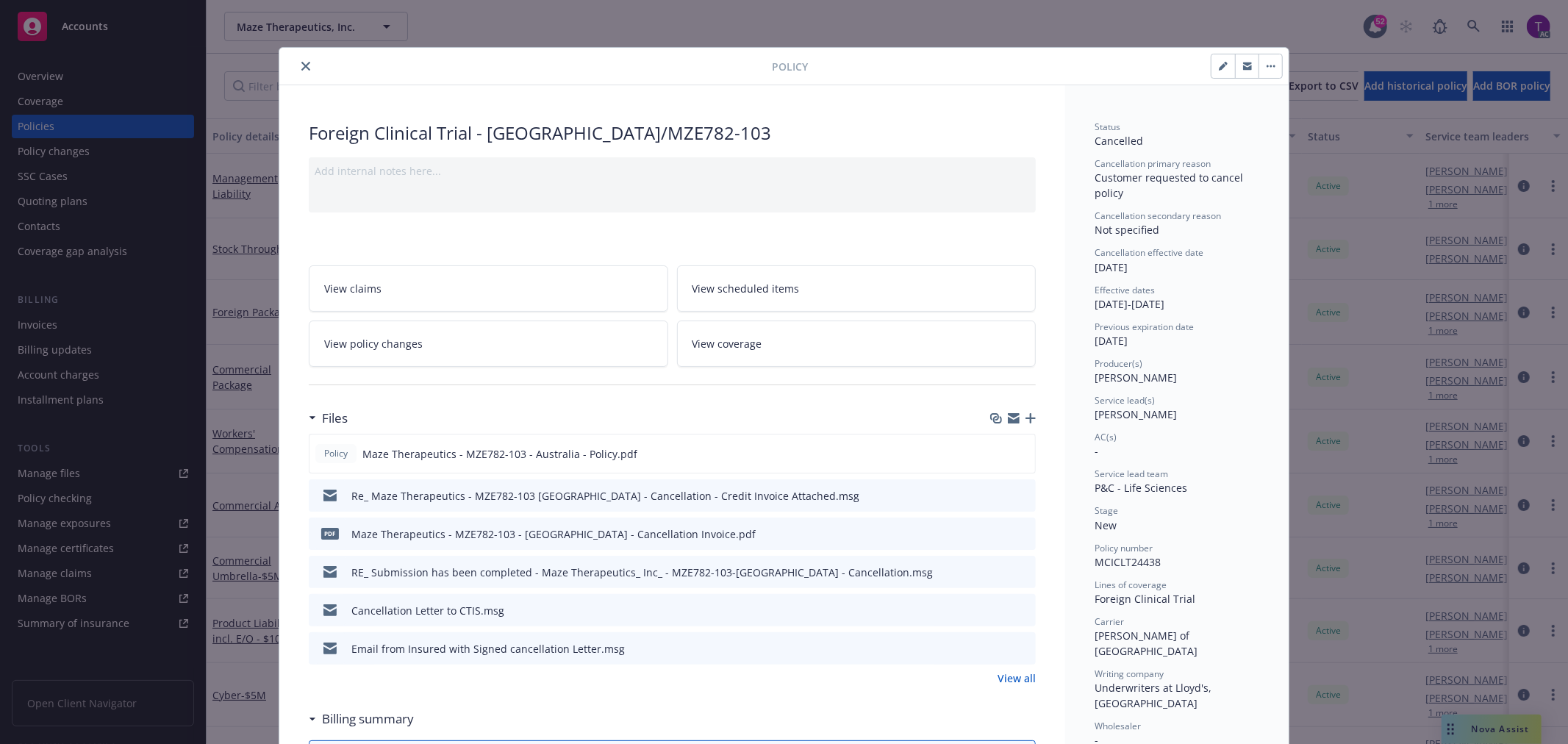
click at [302, 64] on icon "close" at bounding box center [306, 66] width 9 height 9
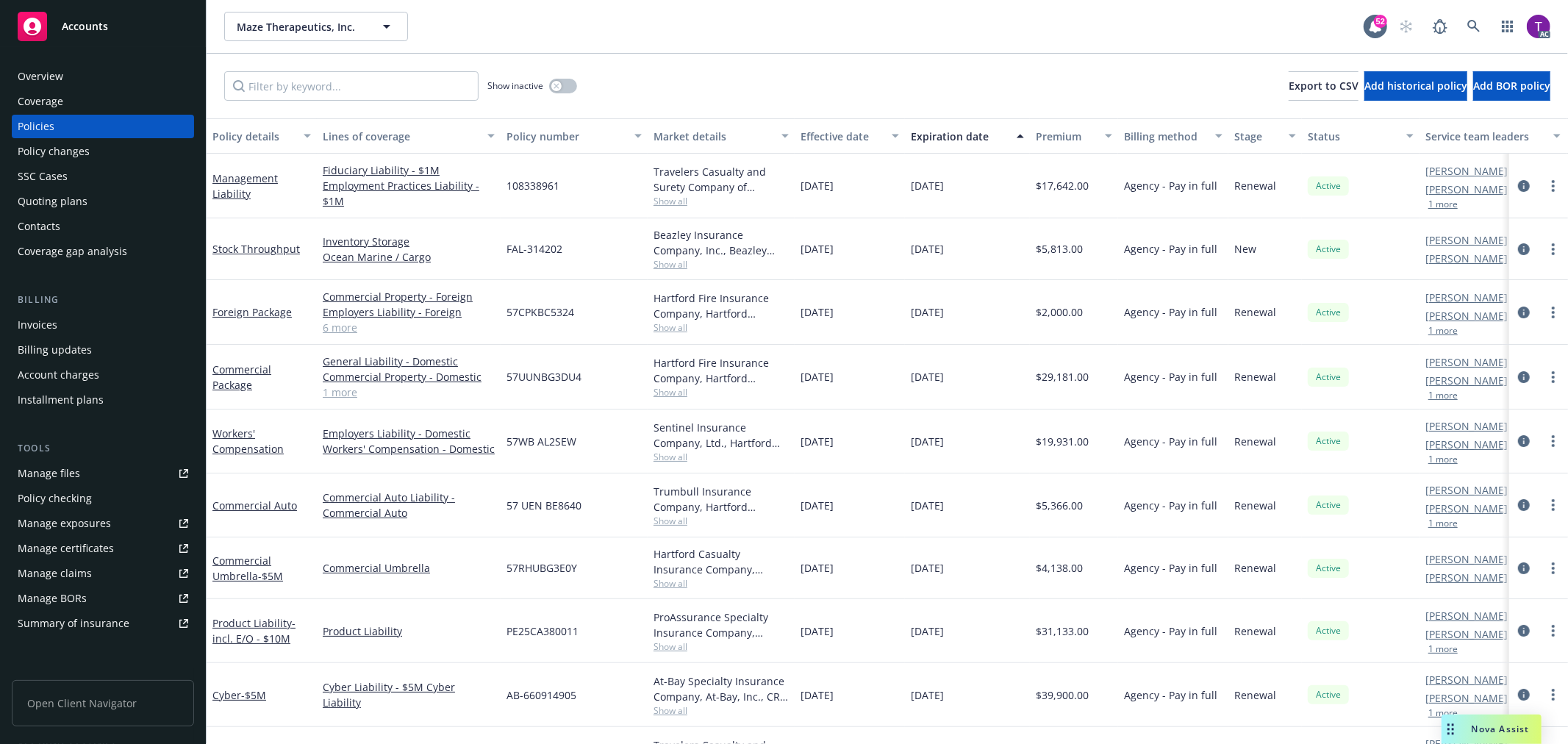
click at [63, 325] on div "Invoices" at bounding box center [102, 325] width 171 height 24
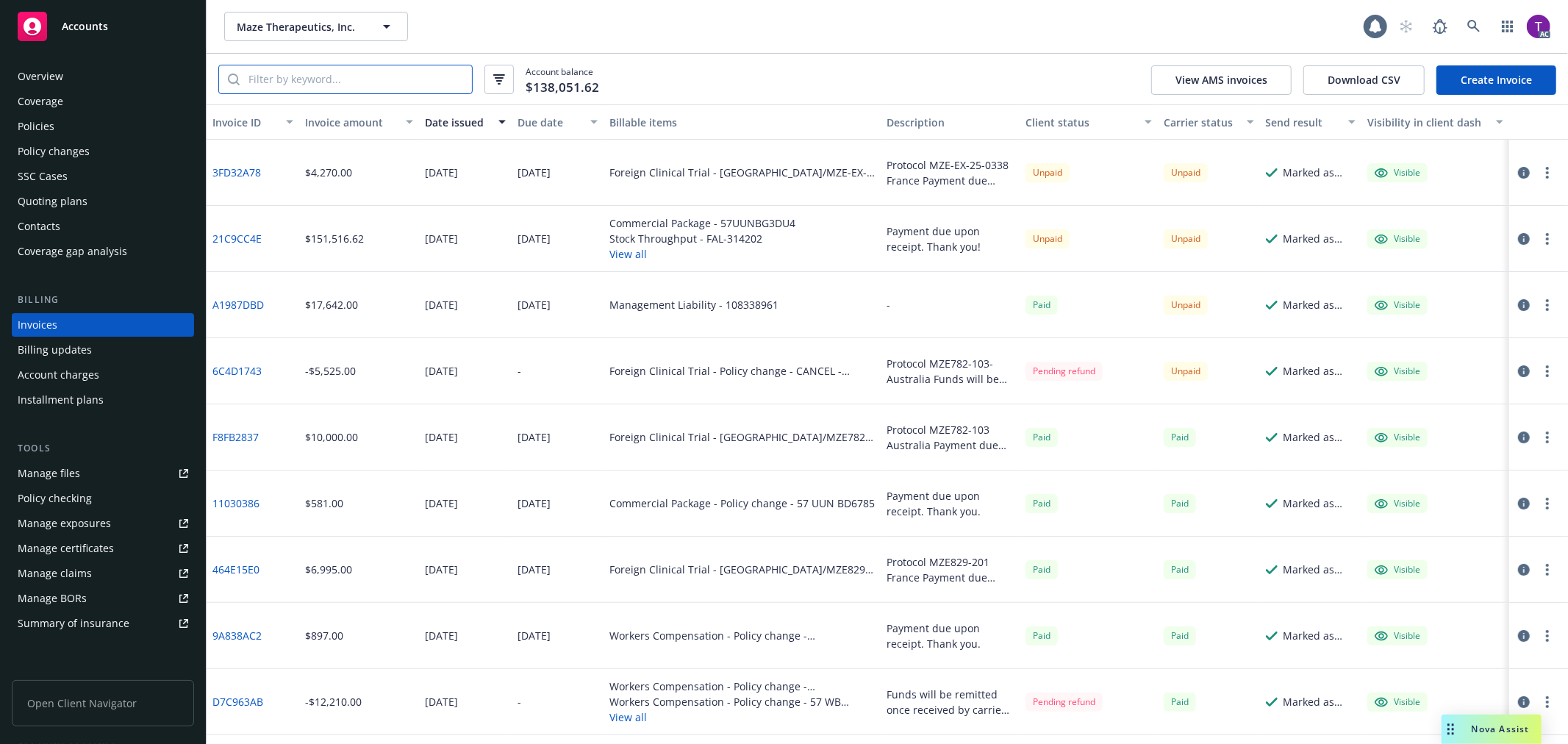
click at [324, 77] on input "search" at bounding box center [356, 79] width 232 height 28
paste input "MCICLT24438"
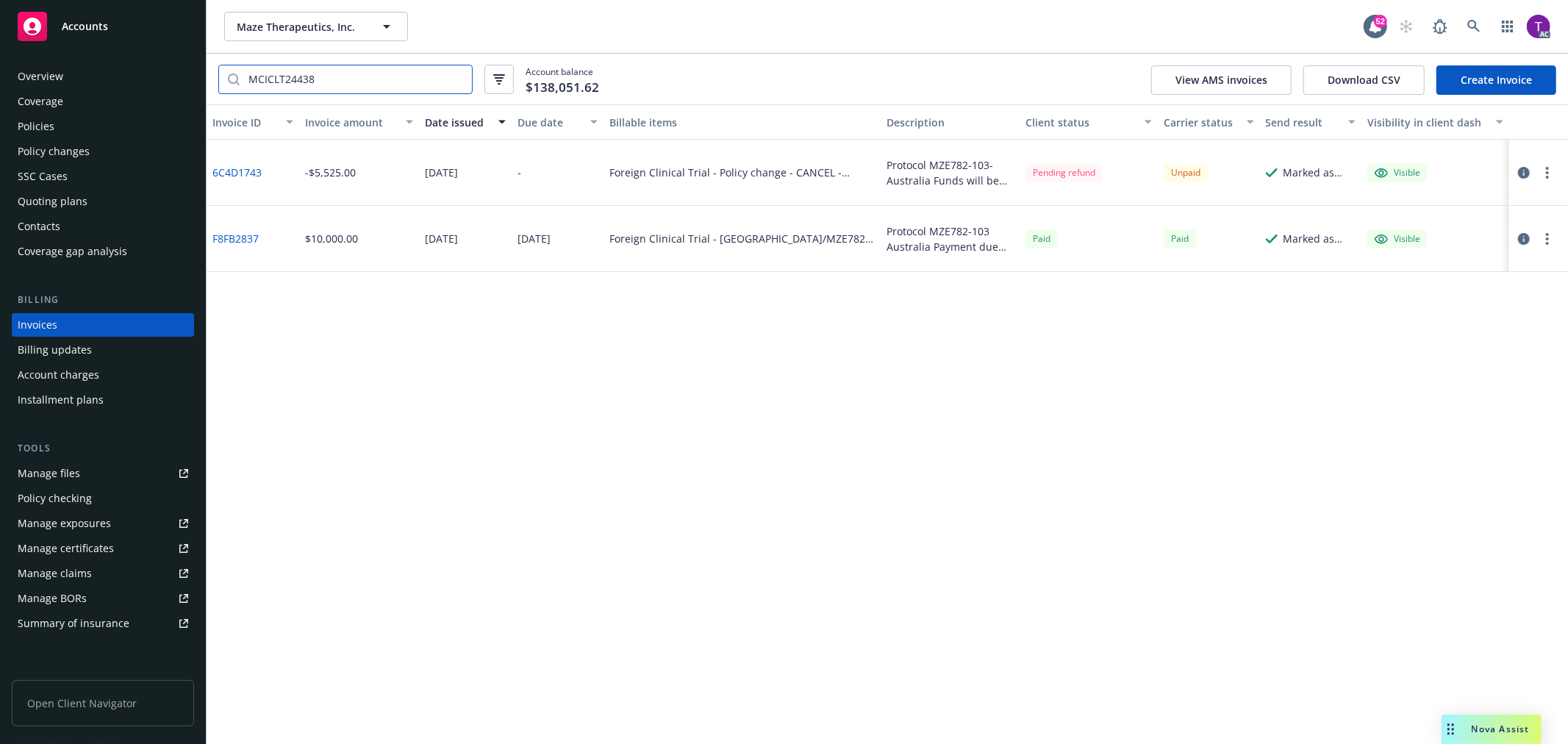
type input "MCICLT24438"
click at [239, 172] on link "6C4D1743" at bounding box center [236, 172] width 49 height 16
click at [64, 135] on div "Policies" at bounding box center [102, 126] width 171 height 24
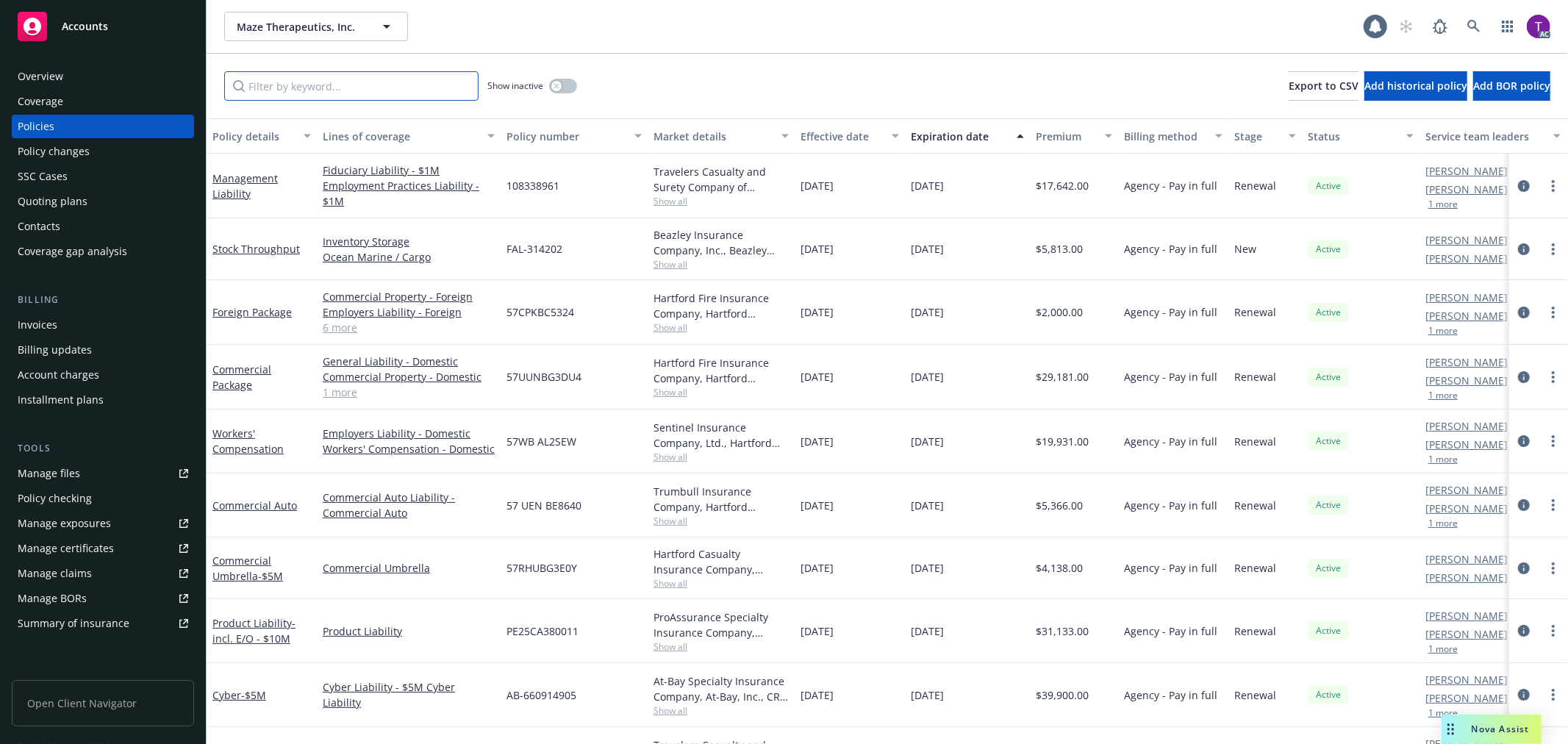
click at [354, 84] on input "Filter by keyword..." at bounding box center [351, 86] width 255 height 30
paste input "MCICLT24438"
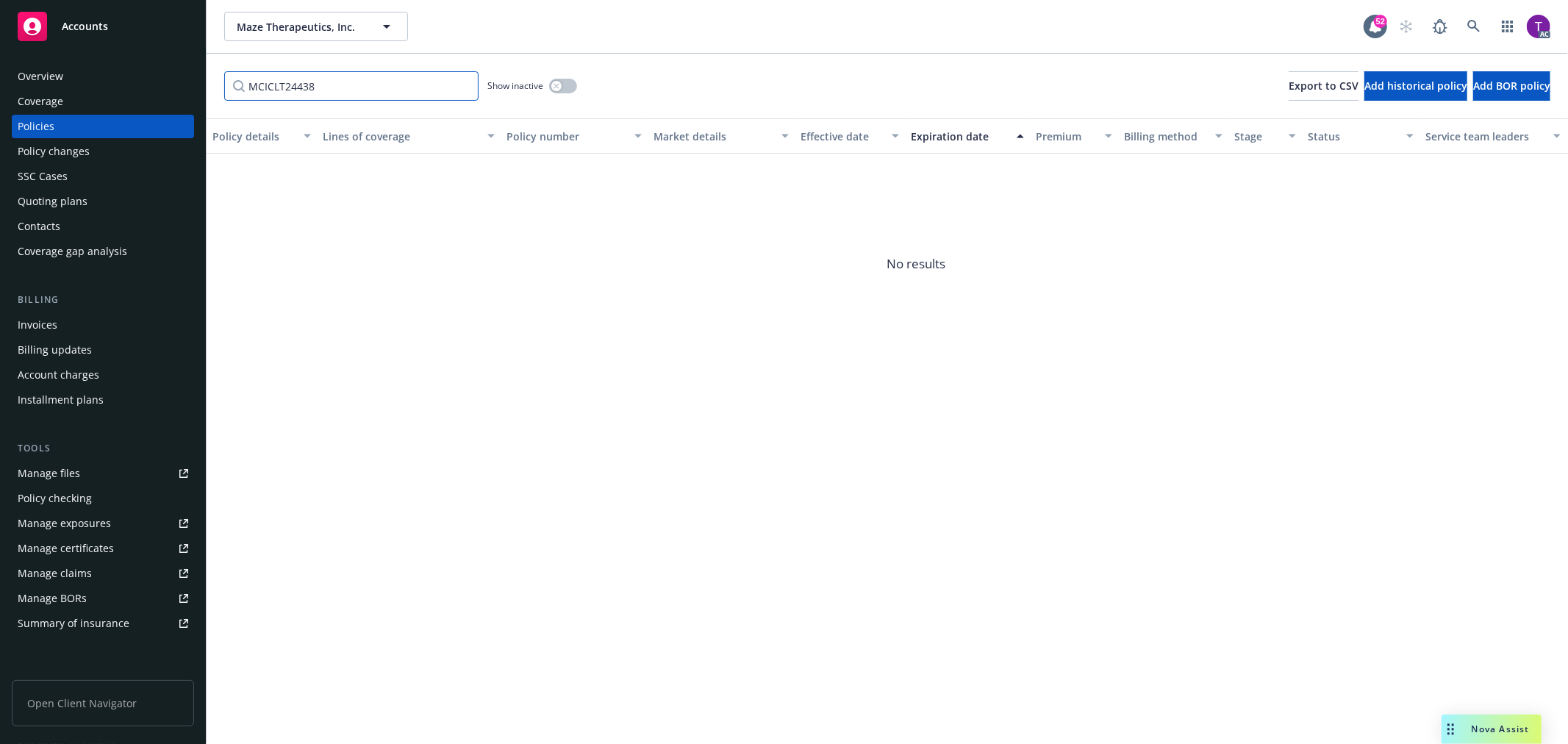
type input "MCICLT24438"
click at [1475, 30] on icon at bounding box center [1474, 27] width 13 height 13
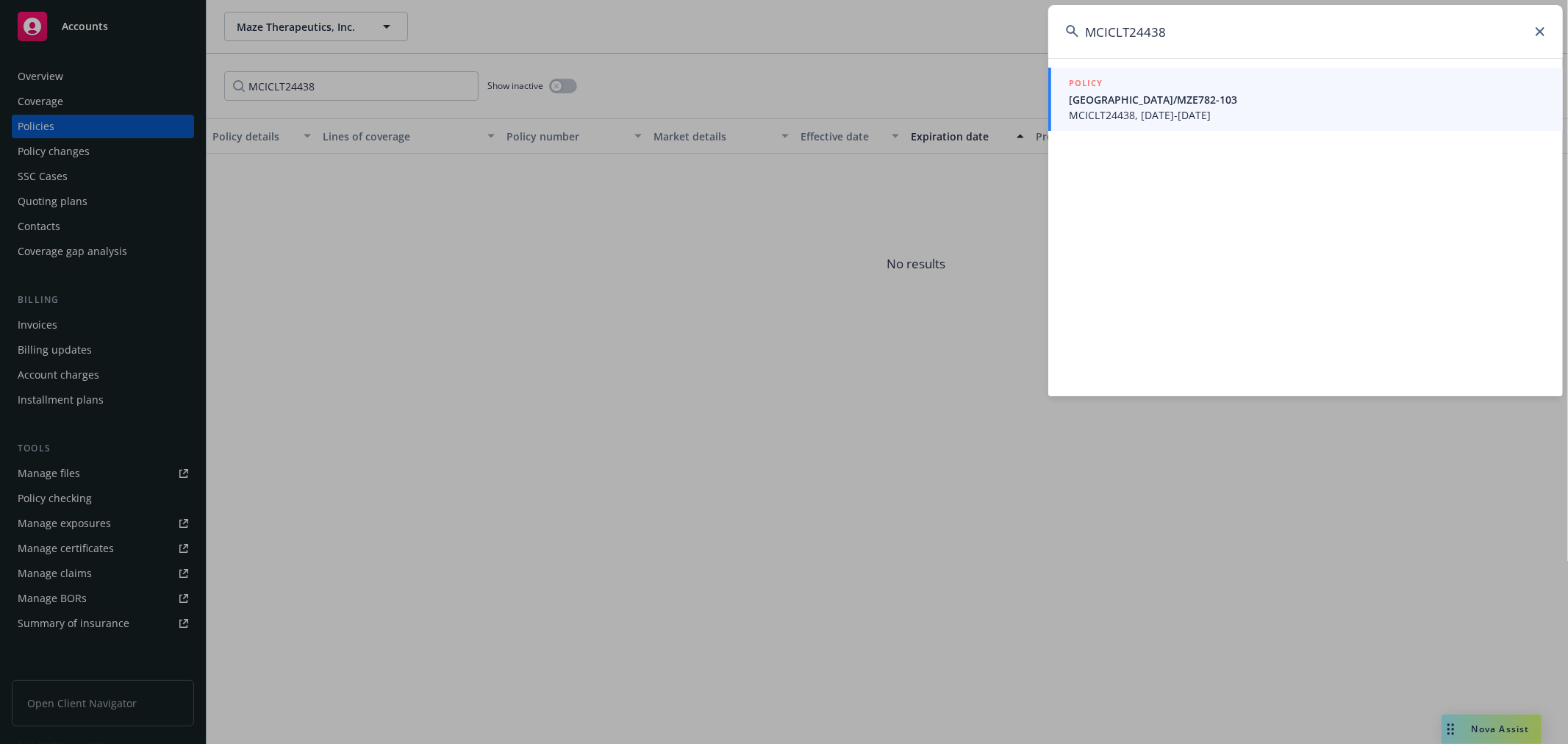
type input "MCICLT24438"
click at [1142, 101] on span "Australia/MZE782-103" at bounding box center [1307, 100] width 476 height 16
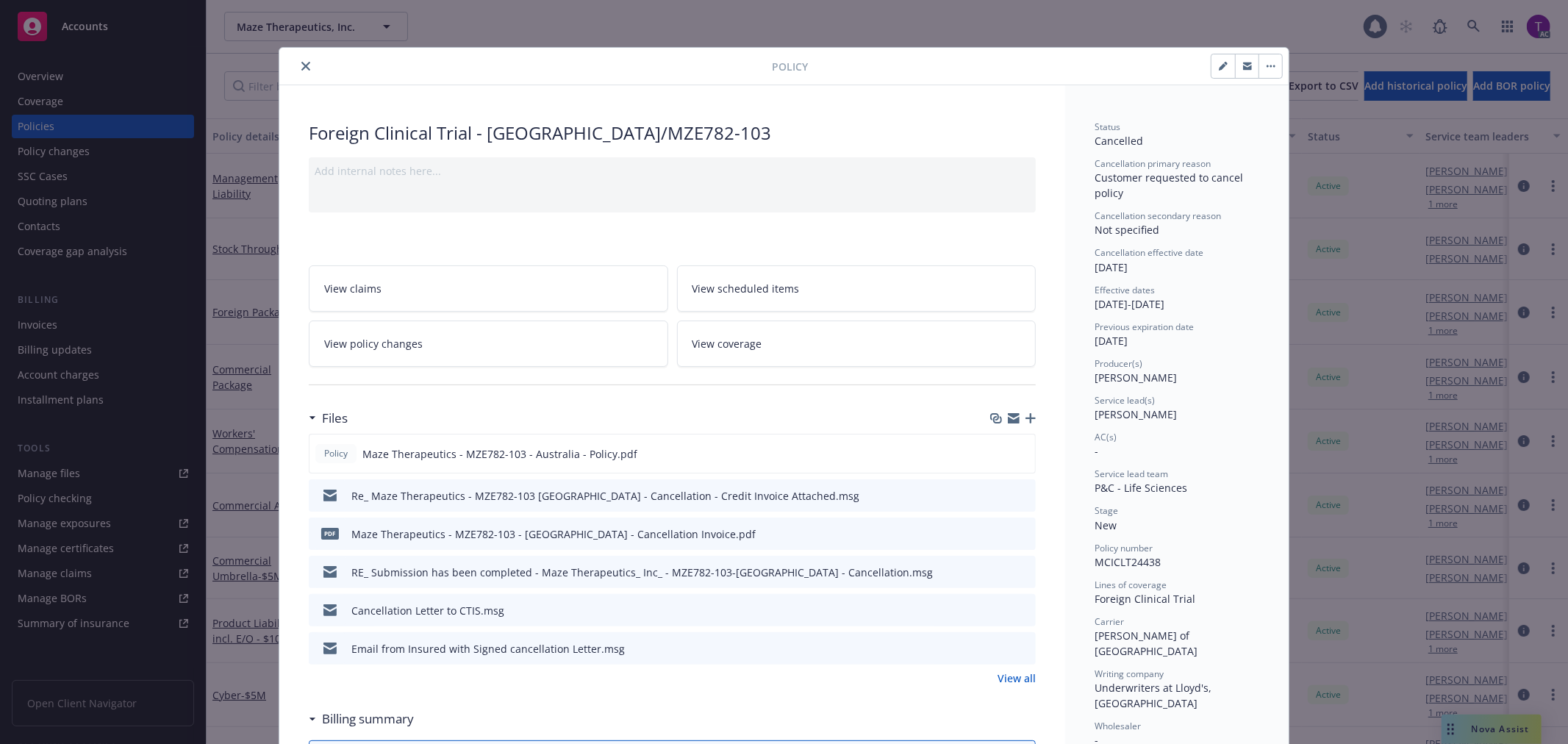
scroll to position [44, 0]
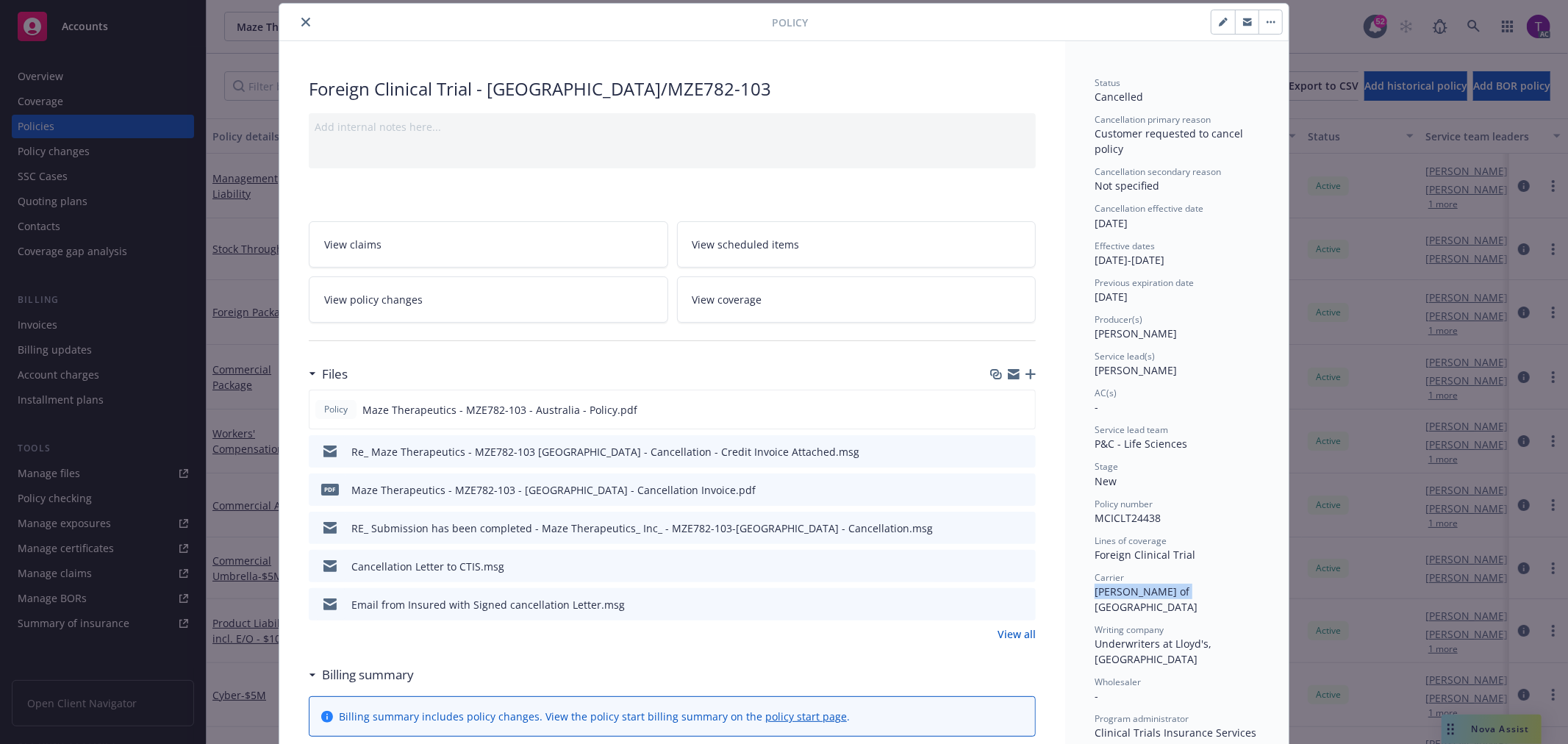
drag, startPoint x: 1183, startPoint y: 585, endPoint x: 1075, endPoint y: 596, distance: 108.6
copy span "Lloyd's of London"
click at [1022, 490] on icon "preview file" at bounding box center [1022, 488] width 13 height 10
click at [92, 325] on div "Policy Foreign Clinical Trial - Australia/MZE782-103 Add internal notes here...…" at bounding box center [784, 372] width 1568 height 744
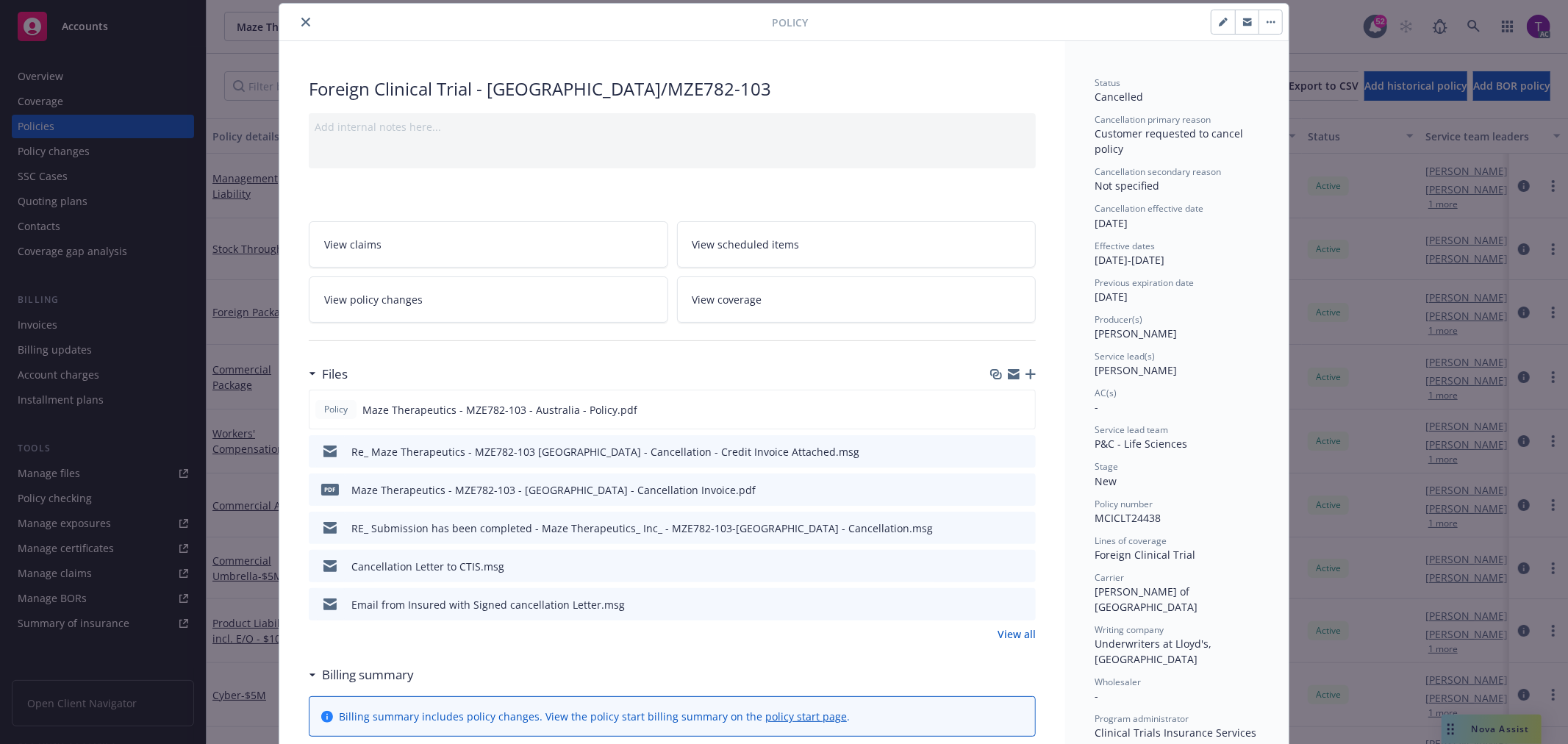
click at [59, 322] on div "Policy Foreign Clinical Trial - Australia/MZE782-103 Add internal notes here...…" at bounding box center [784, 372] width 1568 height 744
click at [306, 20] on button "close" at bounding box center [305, 21] width 18 height 18
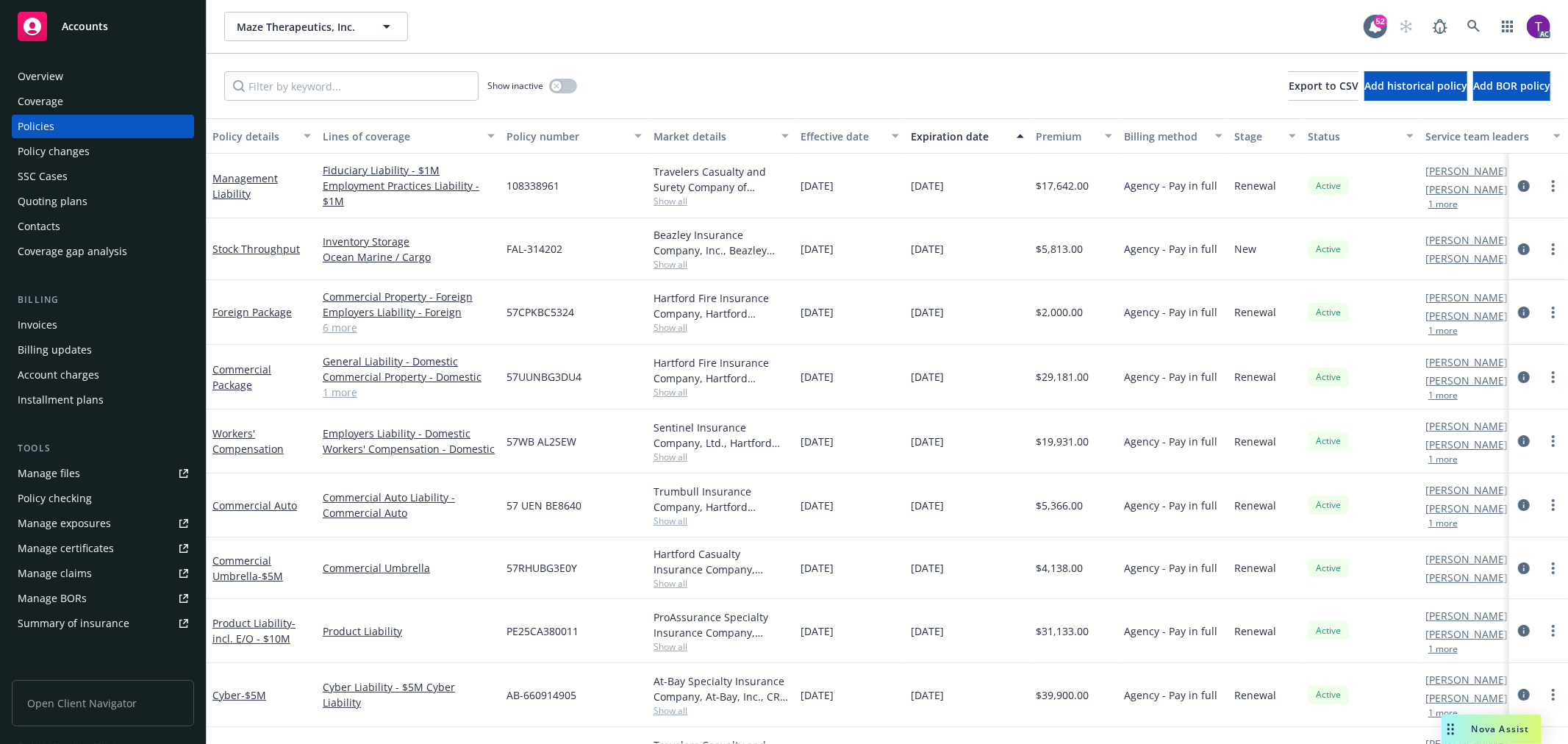
click at [42, 322] on div "Invoices" at bounding box center [37, 325] width 40 height 24
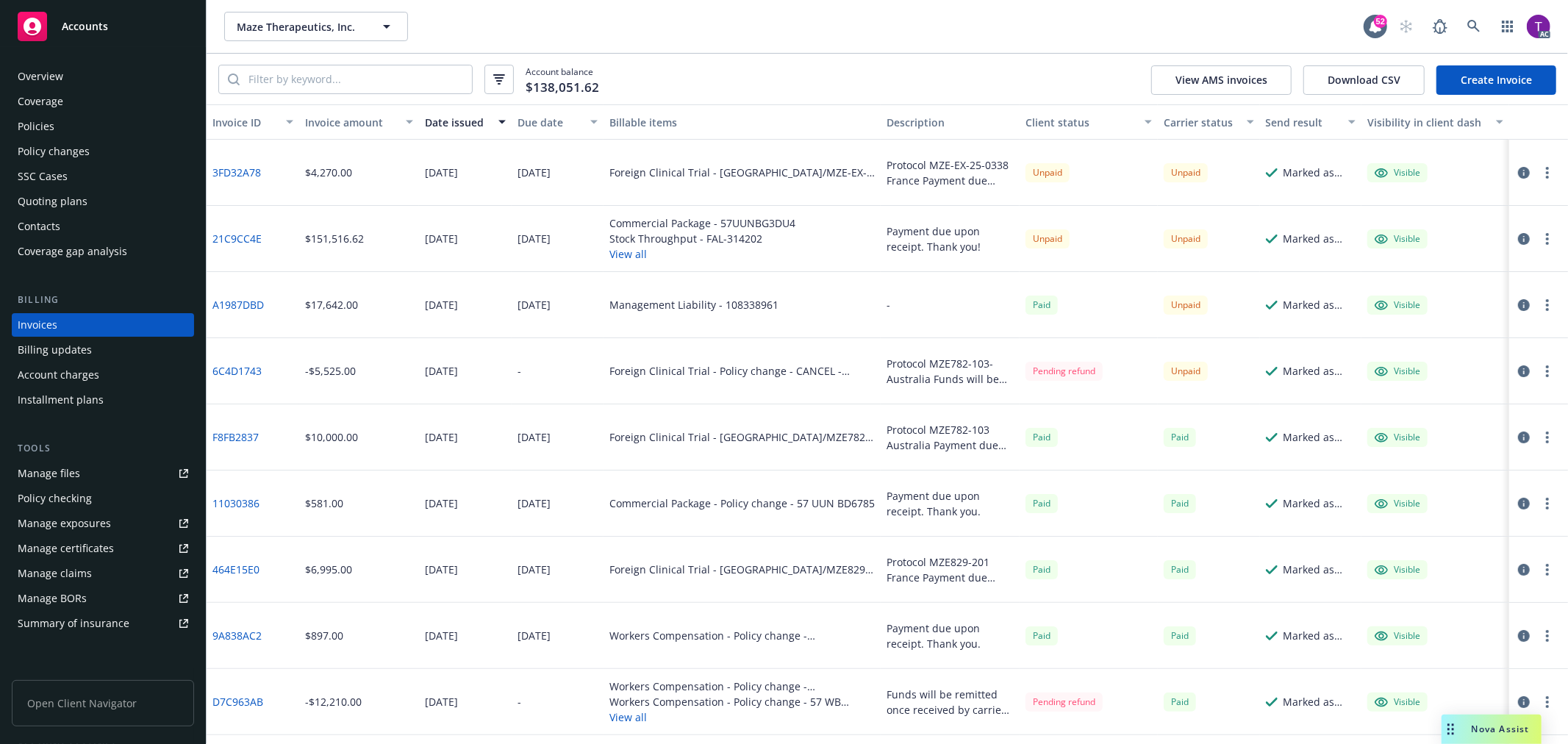
click at [42, 322] on div "Invoices" at bounding box center [37, 325] width 40 height 24
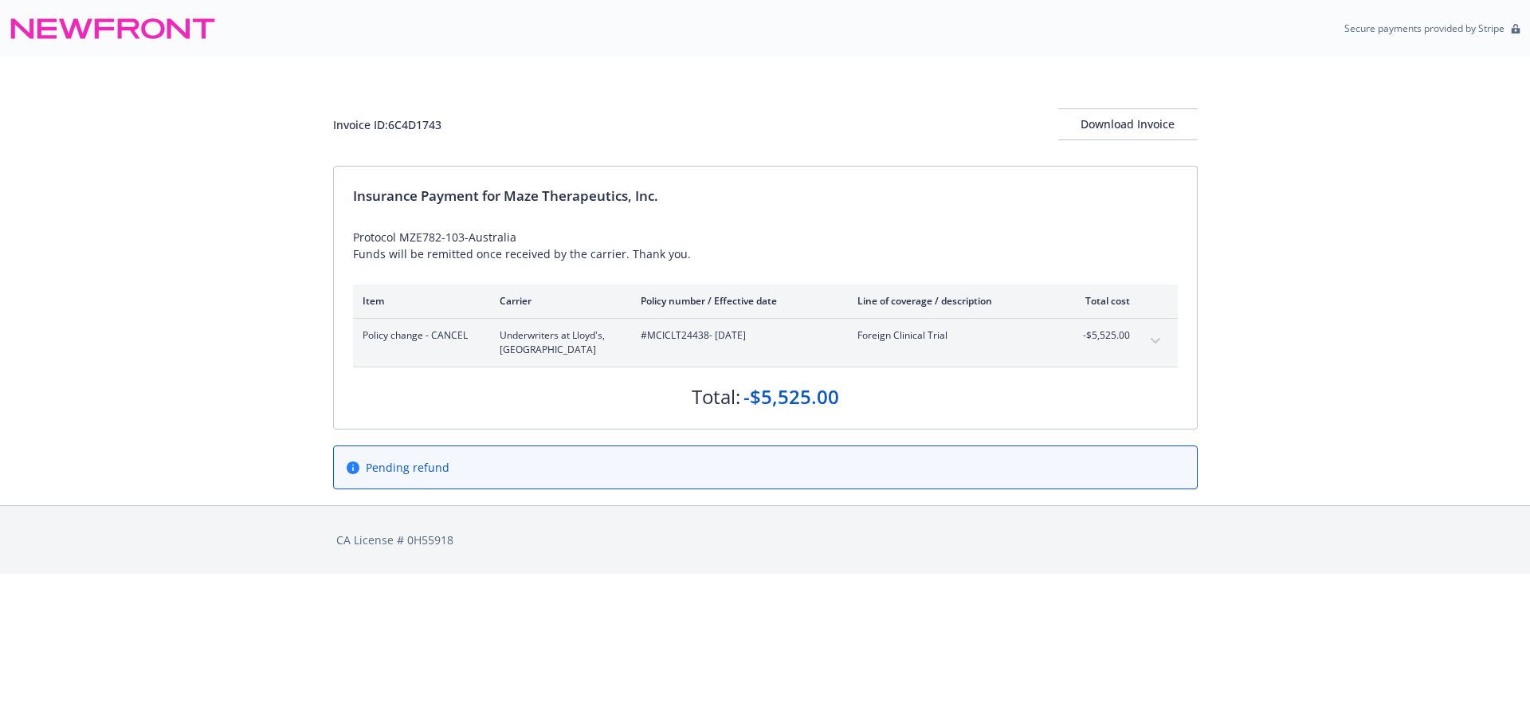
click at [677, 337] on span "#MCICLT24438 - [DATE]" at bounding box center [736, 335] width 191 height 14
copy span "MCICLT24438"
click at [1152, 337] on button "expand content" at bounding box center [1156, 341] width 26 height 26
